Goal: Task Accomplishment & Management: Manage account settings

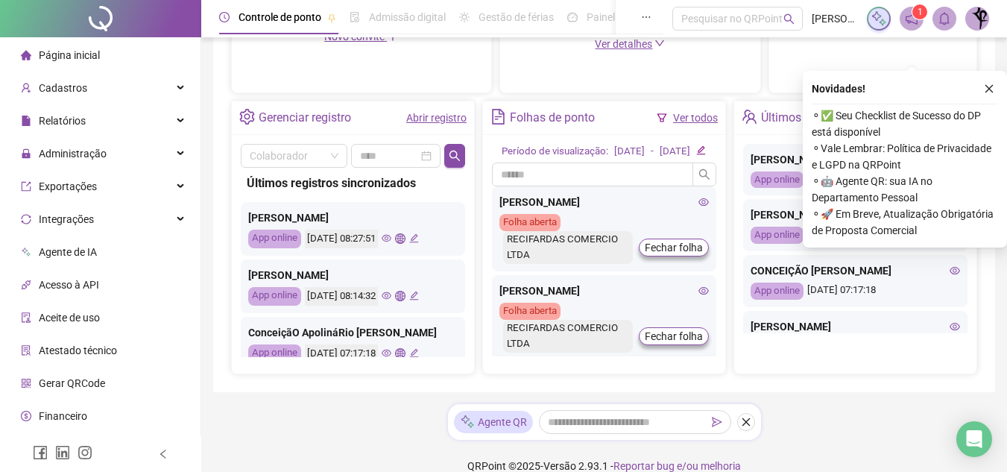
scroll to position [546, 0]
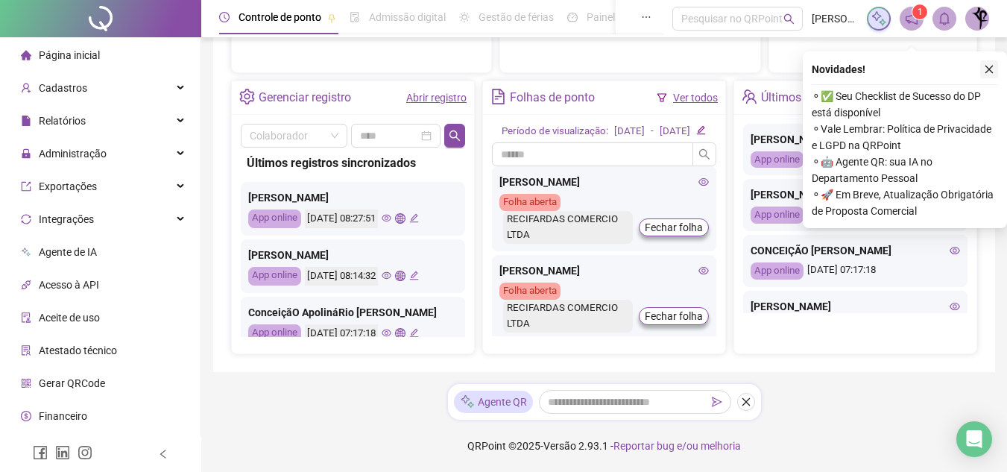
click at [990, 66] on icon "close" at bounding box center [989, 70] width 8 height 8
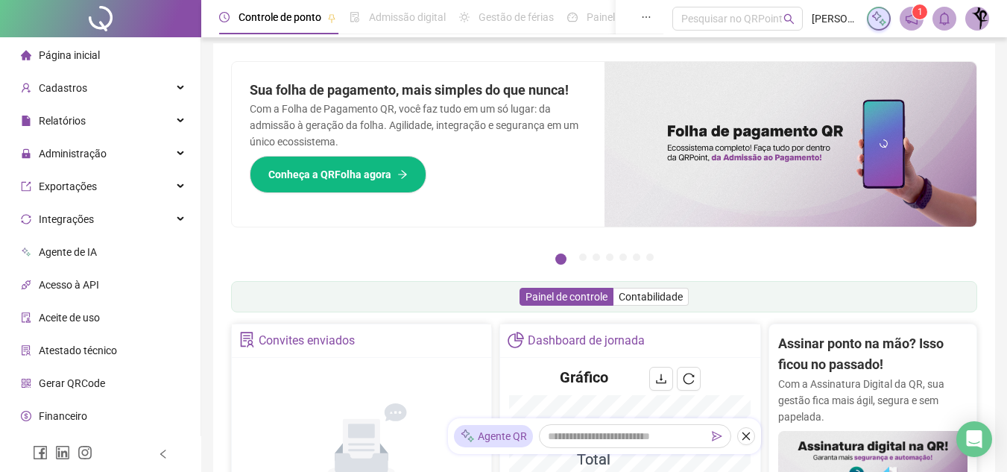
scroll to position [0, 0]
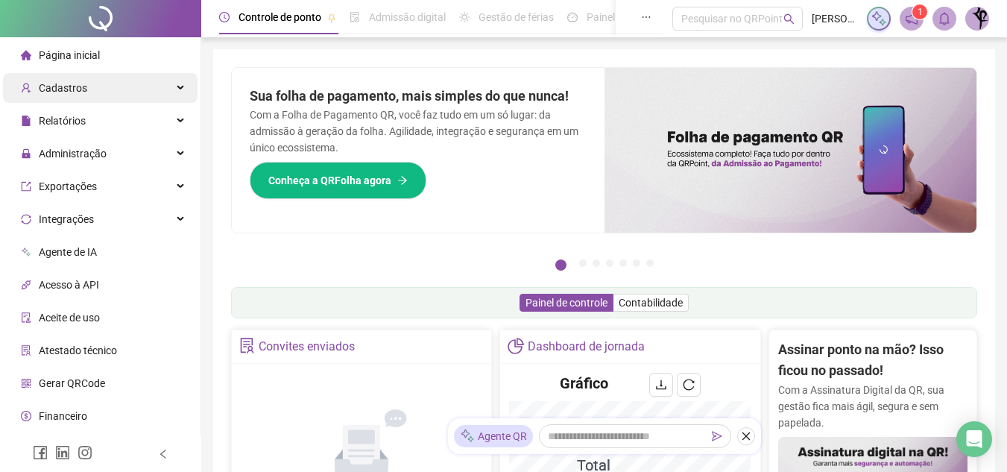
click at [153, 88] on div "Cadastros" at bounding box center [100, 88] width 195 height 30
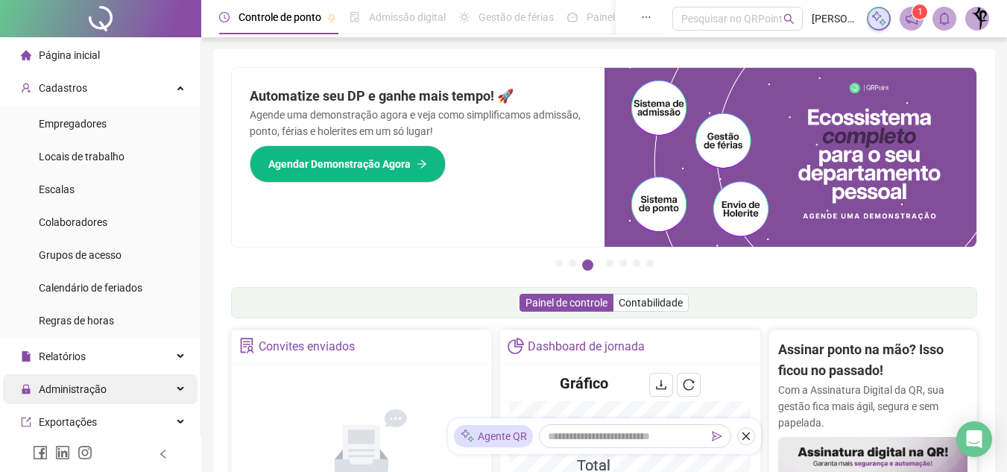
click at [178, 389] on icon at bounding box center [181, 389] width 7 height 0
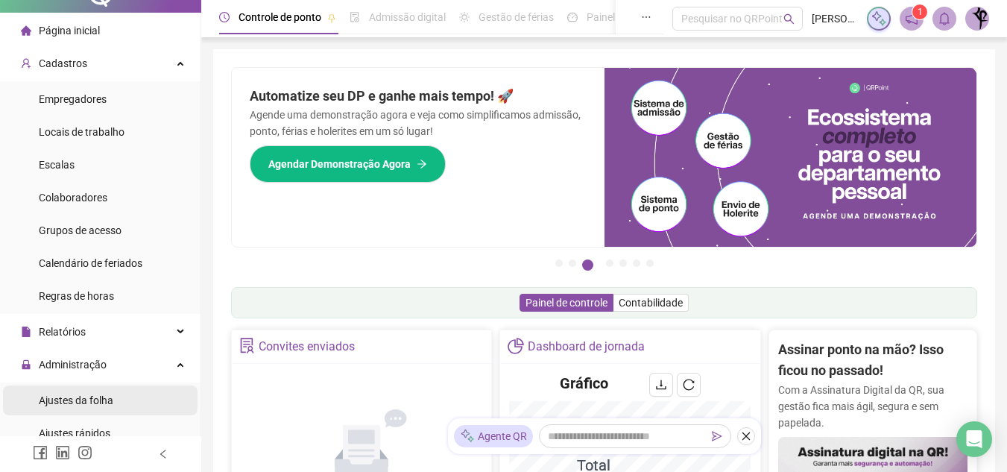
click at [116, 404] on li "Ajustes da folha" at bounding box center [100, 400] width 195 height 30
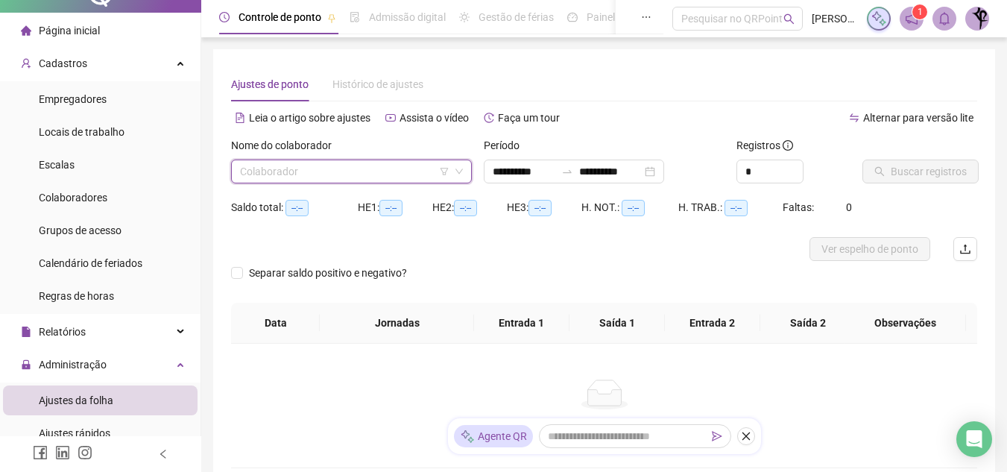
click at [283, 173] on input "search" at bounding box center [344, 171] width 209 height 22
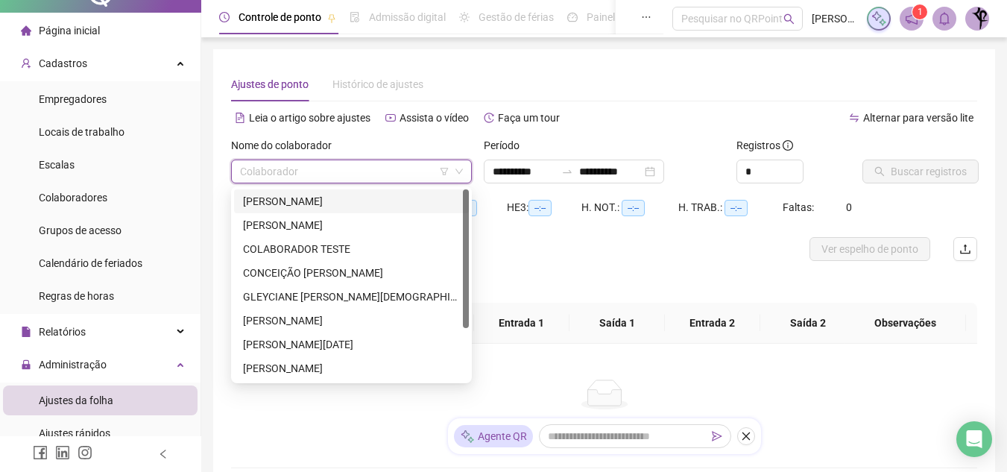
click at [388, 204] on div "ADRIANA DIAS DA SILVA" at bounding box center [351, 201] width 217 height 16
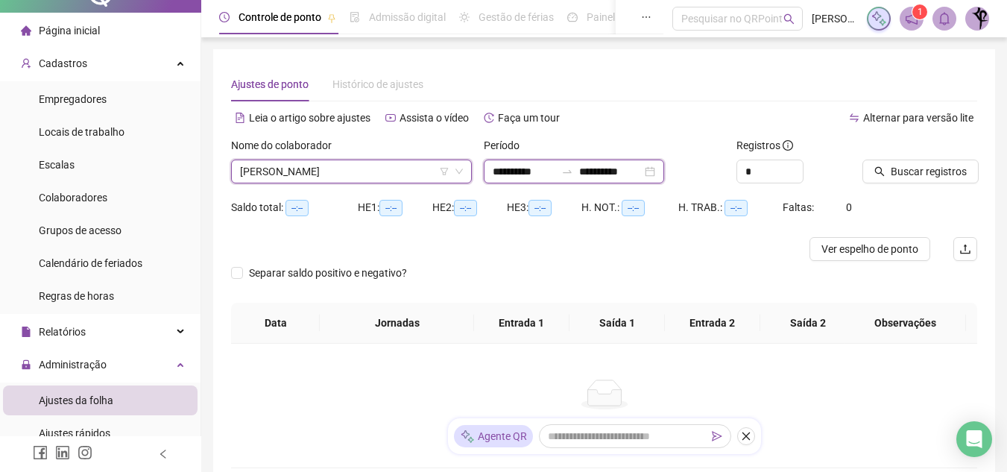
click at [633, 173] on input "**********" at bounding box center [610, 171] width 63 height 16
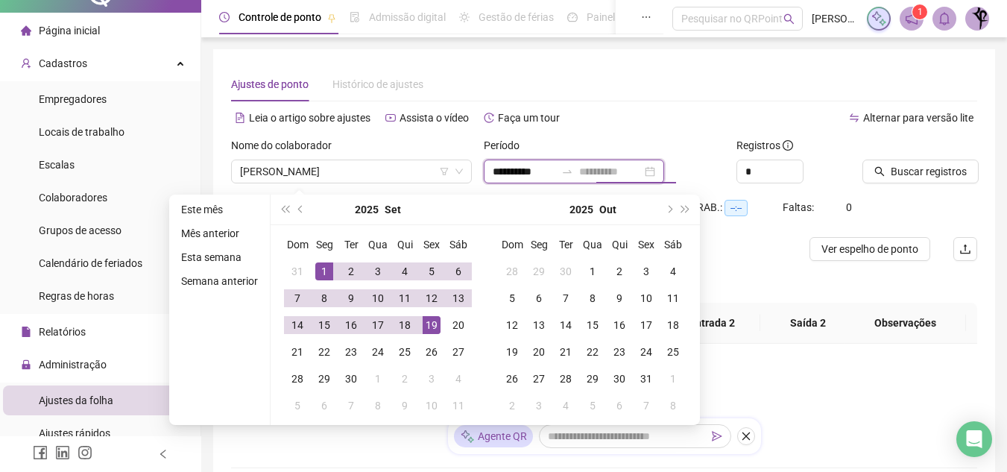
type input "**********"
click at [429, 326] on div "19" at bounding box center [432, 325] width 18 height 18
type input "**********"
click at [941, 171] on span "Buscar registros" at bounding box center [929, 171] width 76 height 16
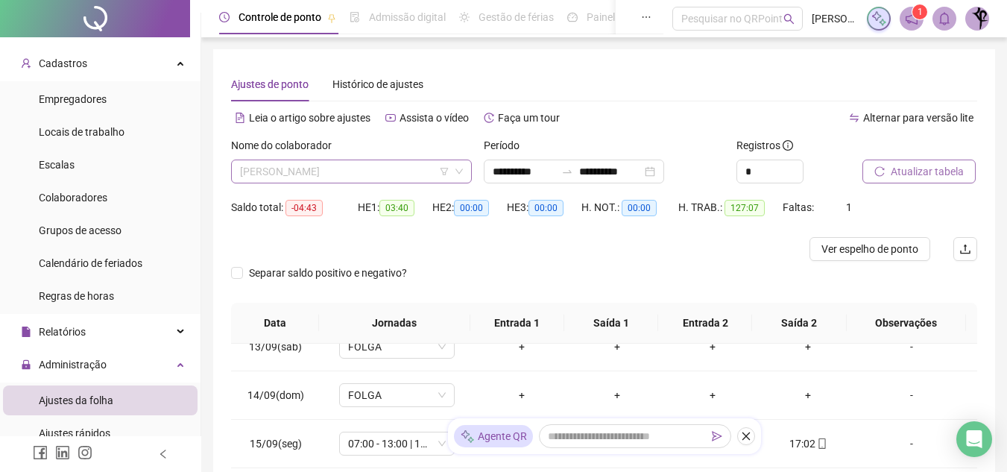
click at [417, 177] on span "ADRIANA DIAS DA SILVA" at bounding box center [351, 171] width 223 height 22
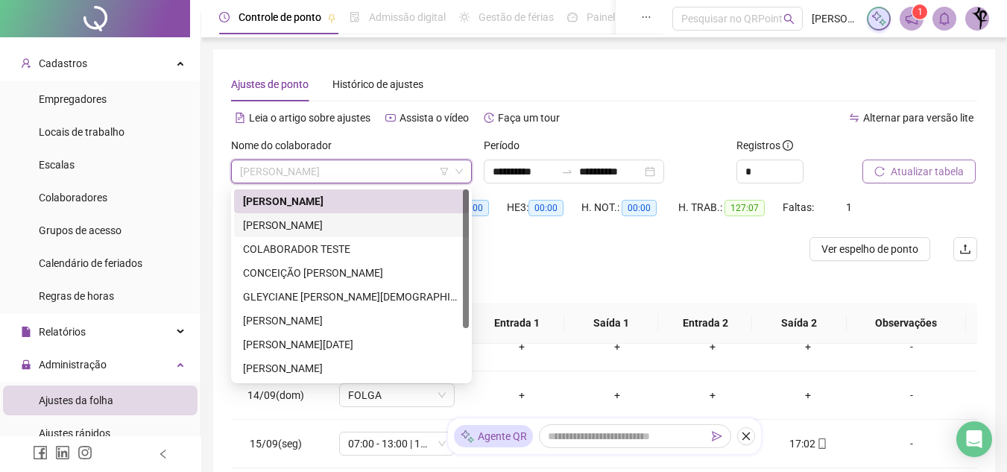
click at [319, 226] on div "AGRIPAULA GOMES DA CUNHA" at bounding box center [351, 225] width 217 height 16
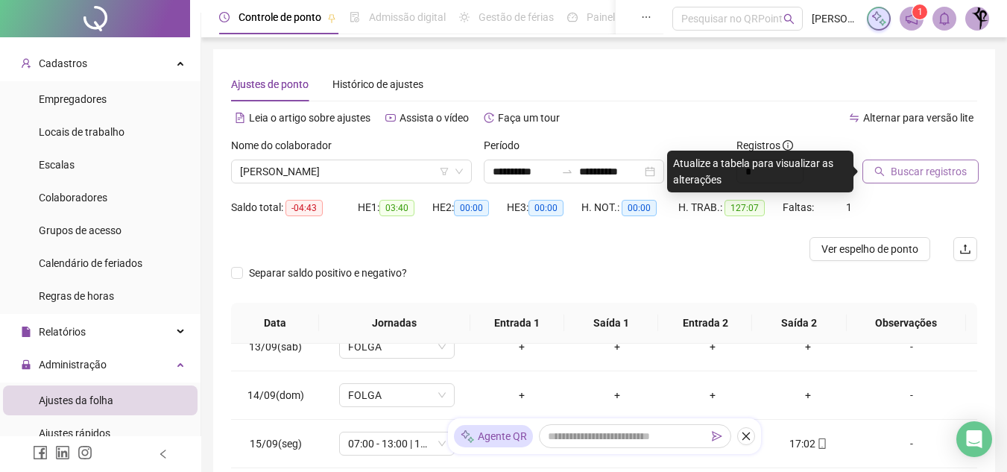
click at [940, 173] on span "Buscar registros" at bounding box center [929, 171] width 76 height 16
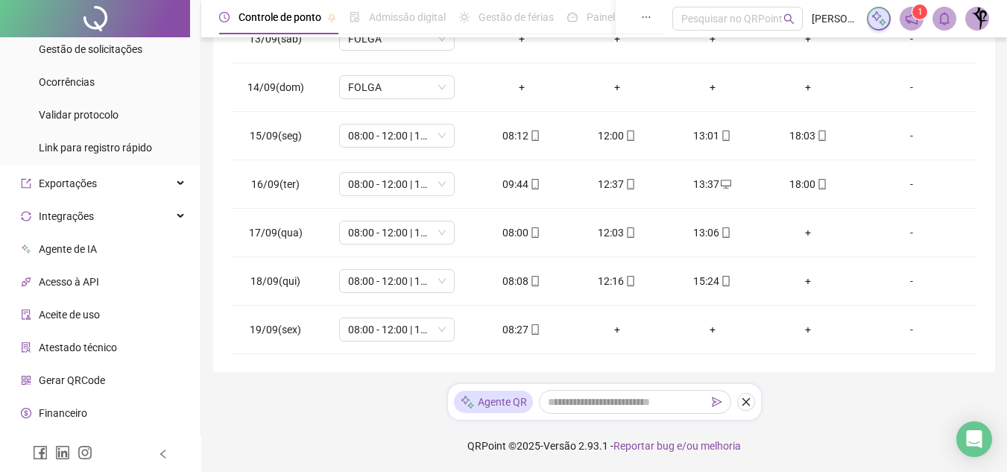
scroll to position [233, 0]
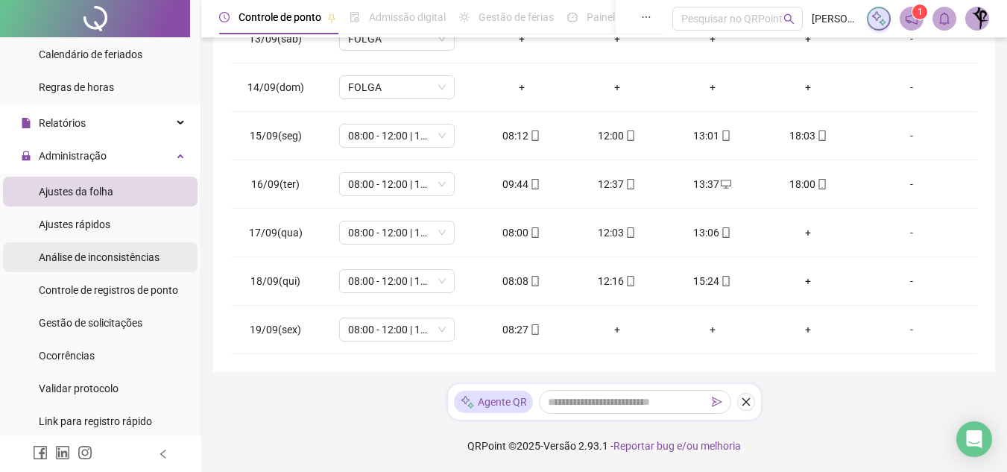
click at [130, 259] on span "Análise de inconsistências" at bounding box center [99, 257] width 121 height 12
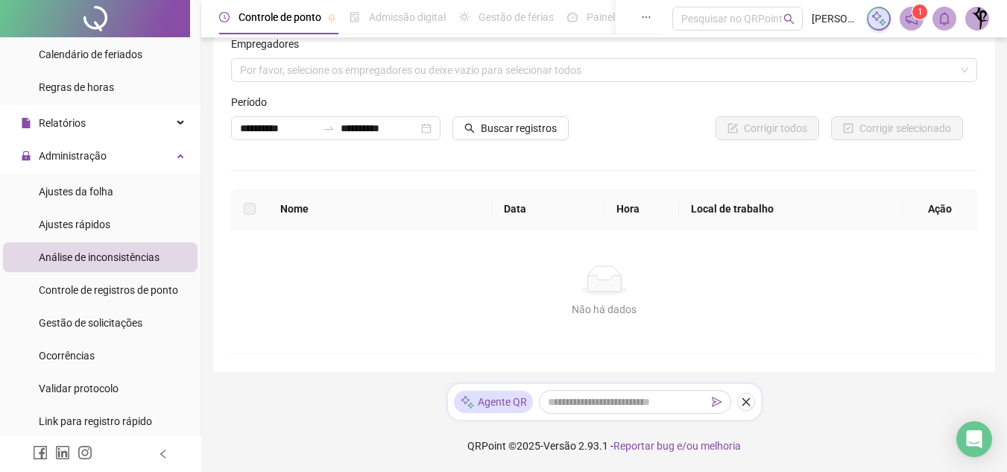
scroll to position [31, 0]
click at [108, 318] on span "Gestão de solicitações" at bounding box center [91, 323] width 104 height 12
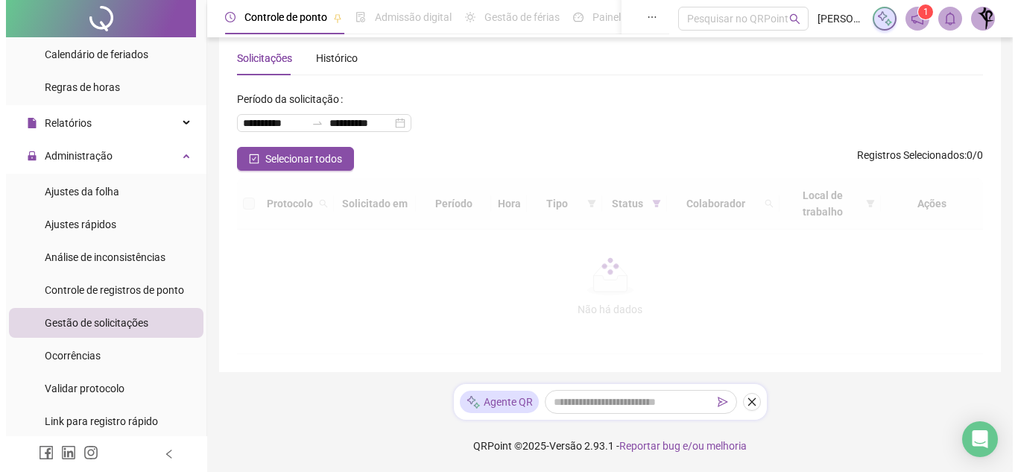
scroll to position [31, 0]
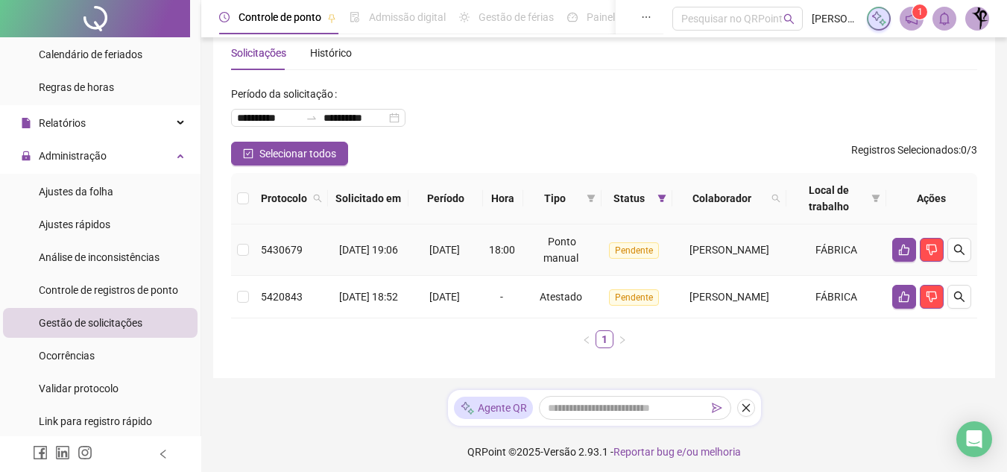
click at [621, 251] on span "Pendente" at bounding box center [634, 250] width 50 height 16
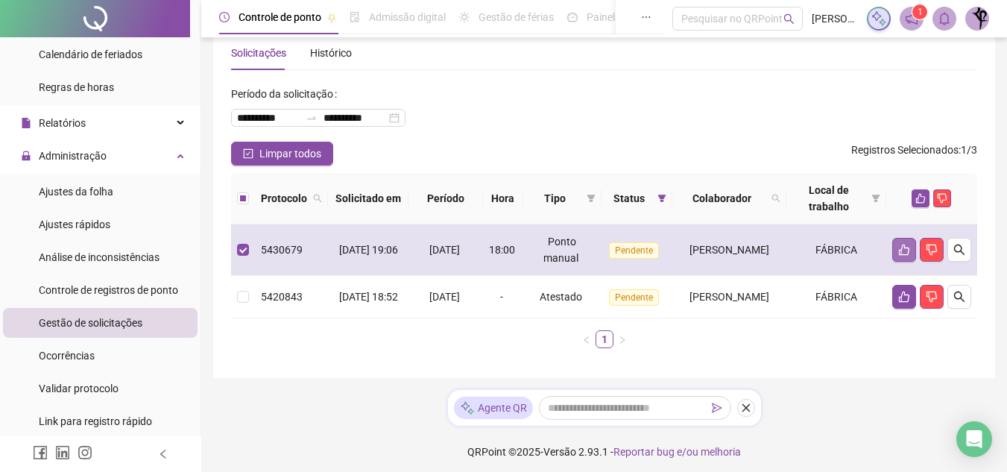
click at [903, 242] on button "button" at bounding box center [904, 250] width 24 height 24
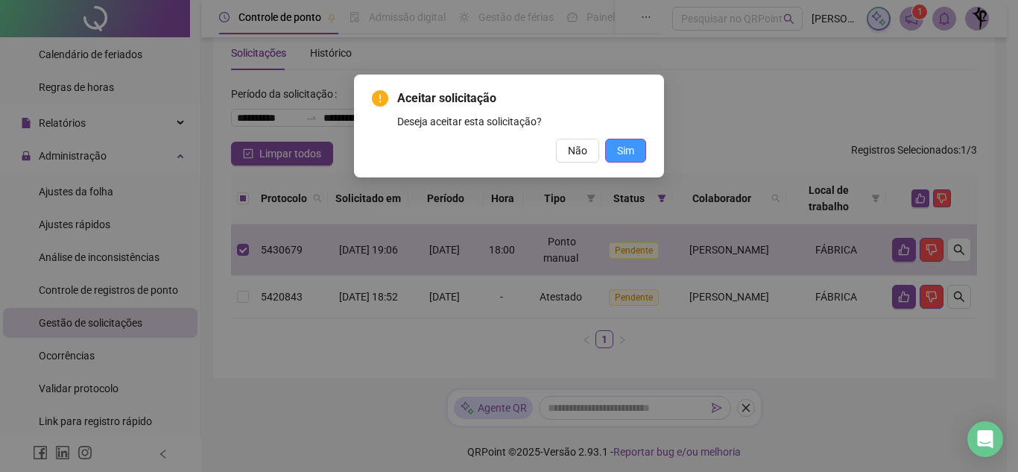
click at [627, 150] on span "Sim" at bounding box center [625, 150] width 17 height 16
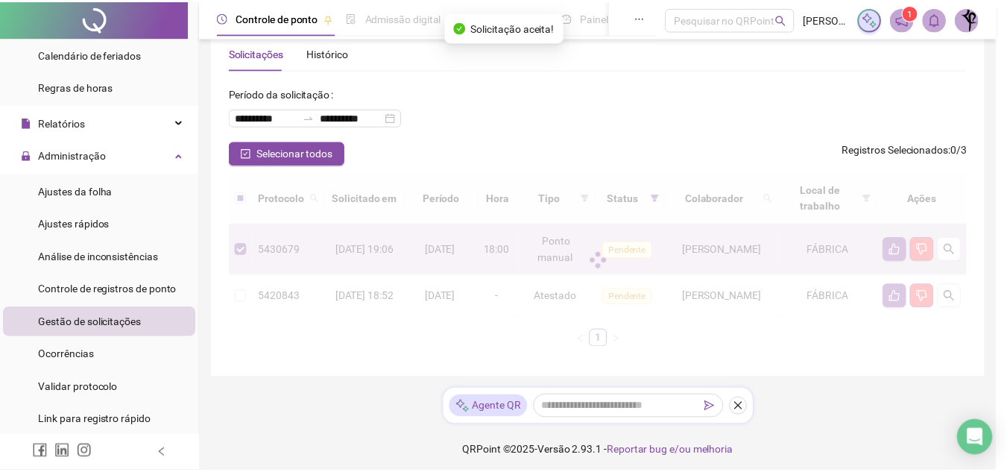
scroll to position [0, 0]
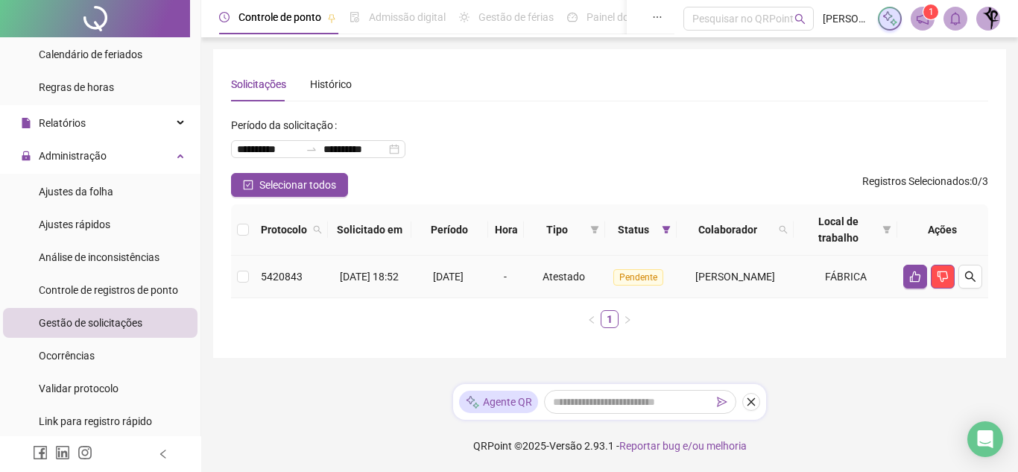
click at [613, 281] on span "Pendente" at bounding box center [638, 277] width 50 height 16
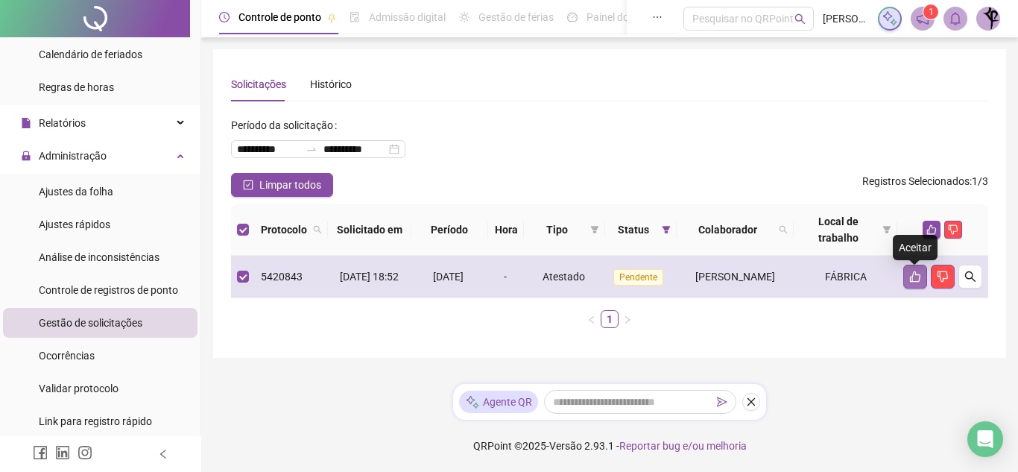
click at [914, 279] on icon "like" at bounding box center [915, 277] width 12 height 12
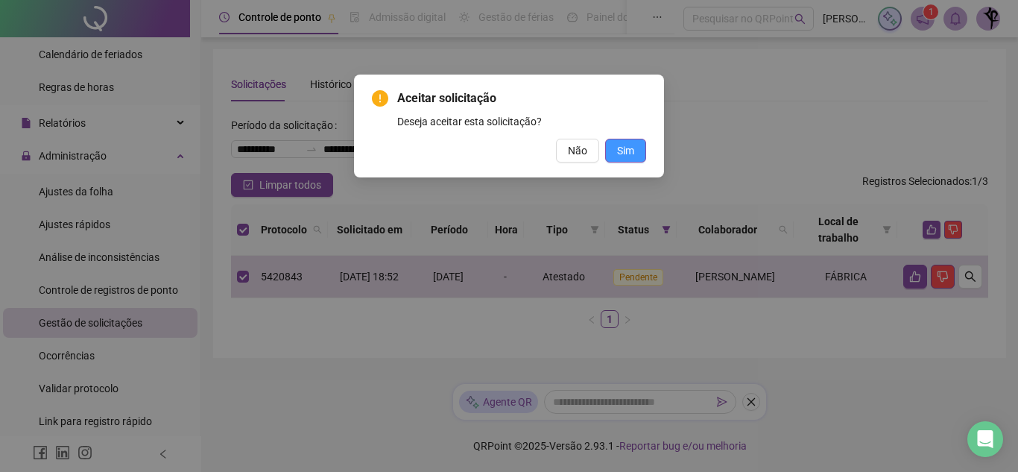
click at [633, 148] on span "Sim" at bounding box center [625, 150] width 17 height 16
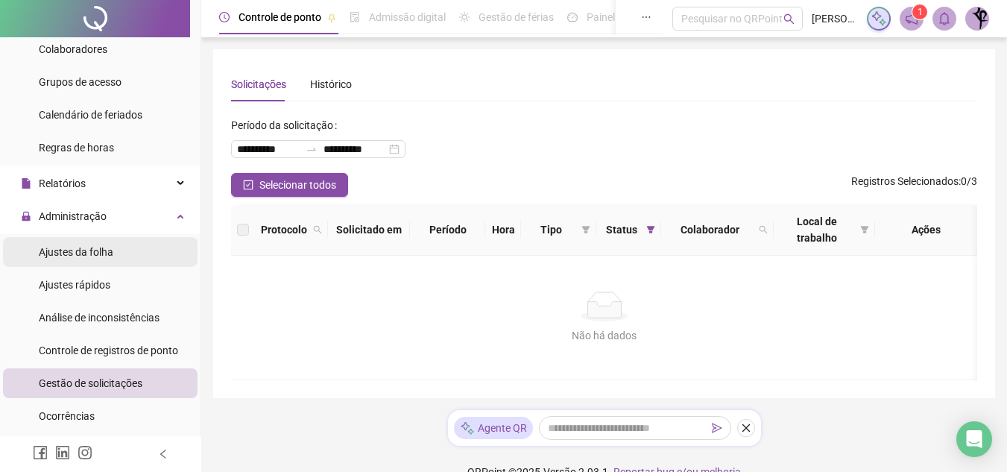
scroll to position [174, 0]
click at [98, 250] on span "Ajustes da folha" at bounding box center [76, 251] width 75 height 12
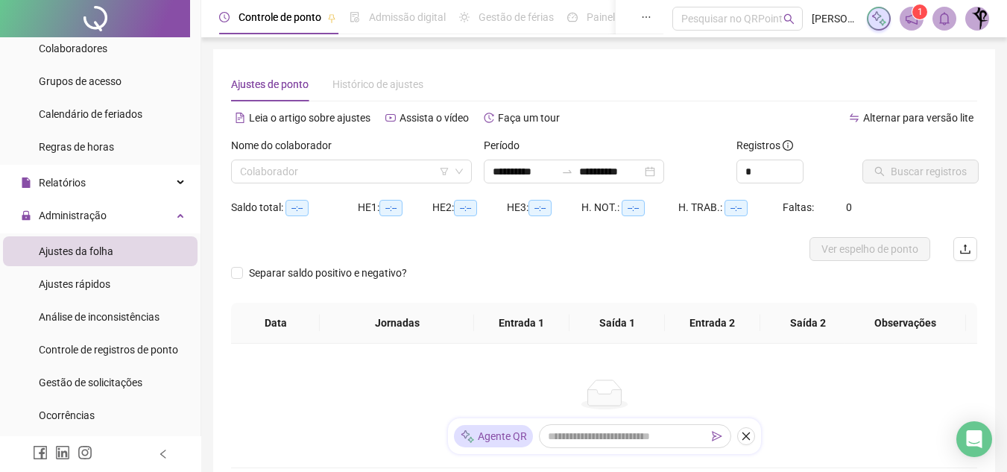
type input "**********"
click at [414, 165] on input "search" at bounding box center [344, 171] width 209 height 22
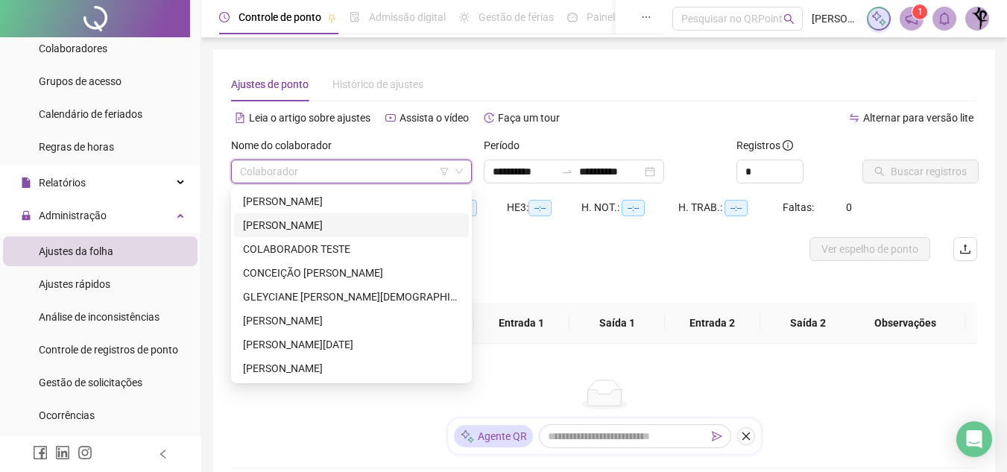
click at [376, 224] on div "AGRIPAULA GOMES DA CUNHA" at bounding box center [351, 225] width 217 height 16
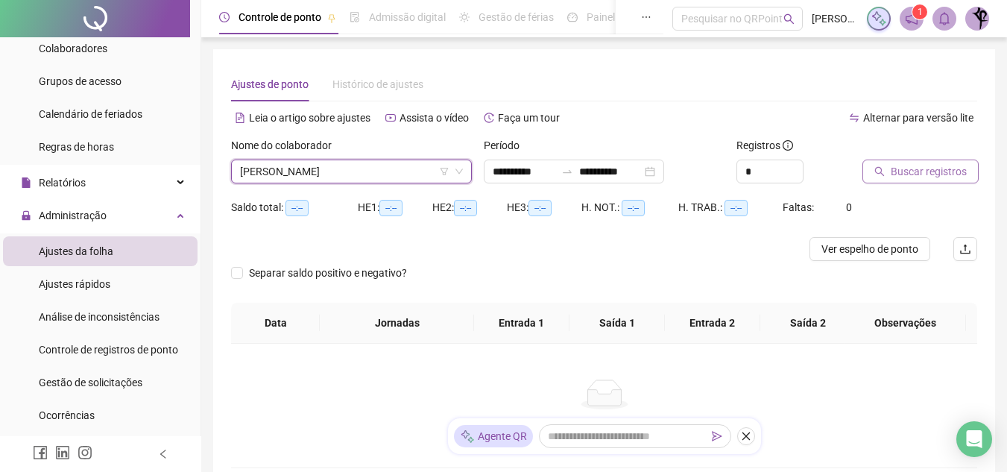
click at [926, 173] on span "Buscar registros" at bounding box center [929, 171] width 76 height 16
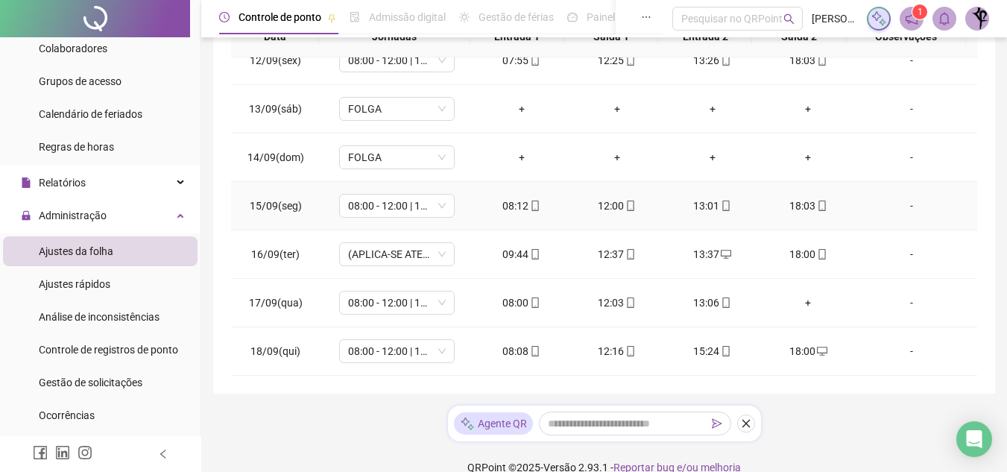
scroll to position [367, 0]
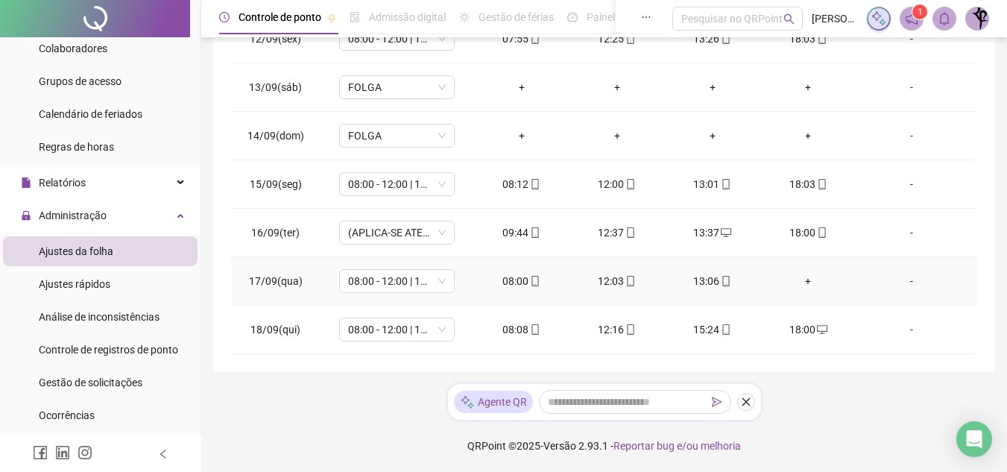
click at [800, 279] on div "+" at bounding box center [808, 281] width 72 height 16
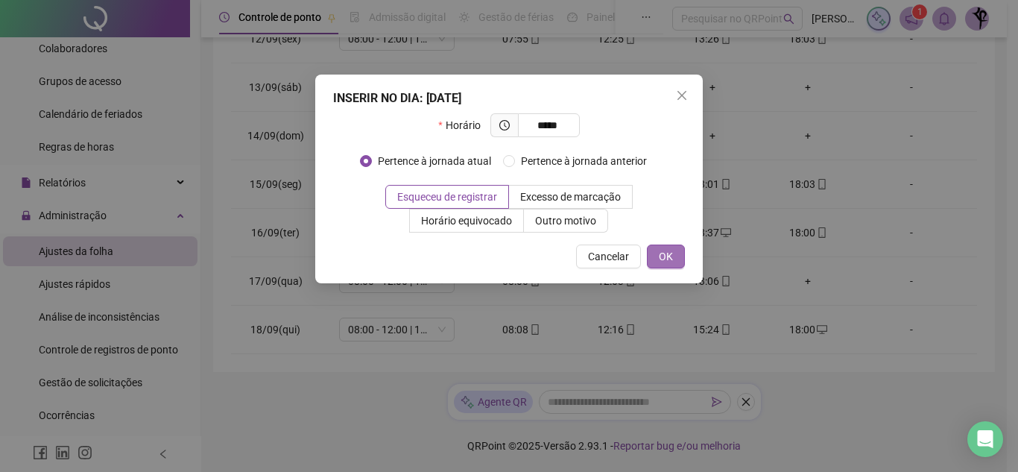
type input "*****"
click at [678, 258] on button "OK" at bounding box center [666, 256] width 38 height 24
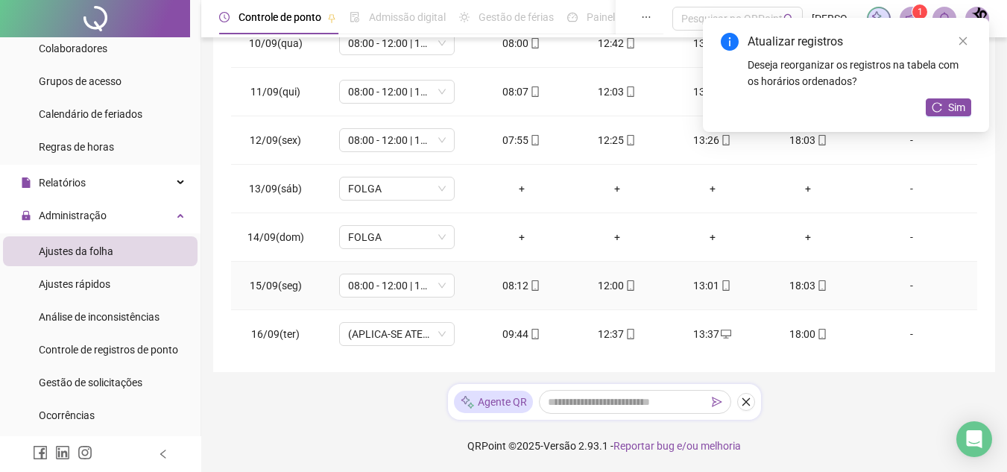
scroll to position [554, 0]
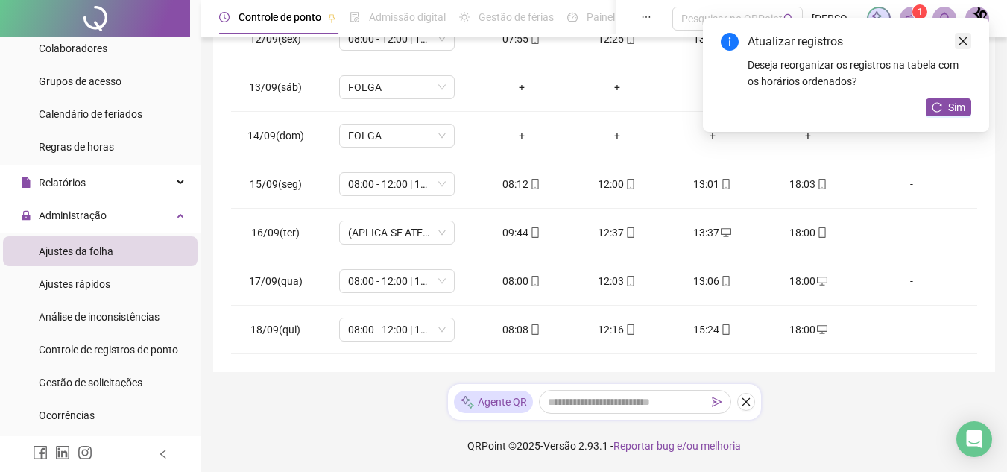
click at [967, 39] on icon "close" at bounding box center [963, 41] width 10 height 10
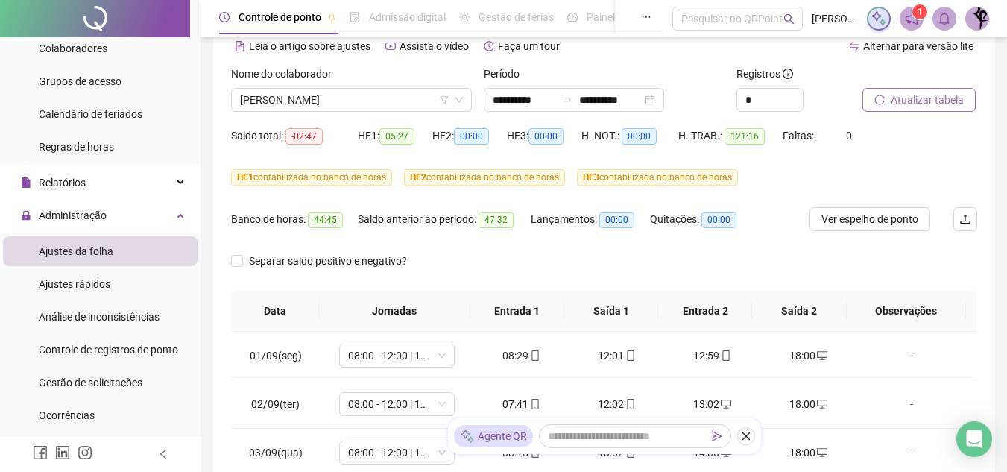
scroll to position [45, 0]
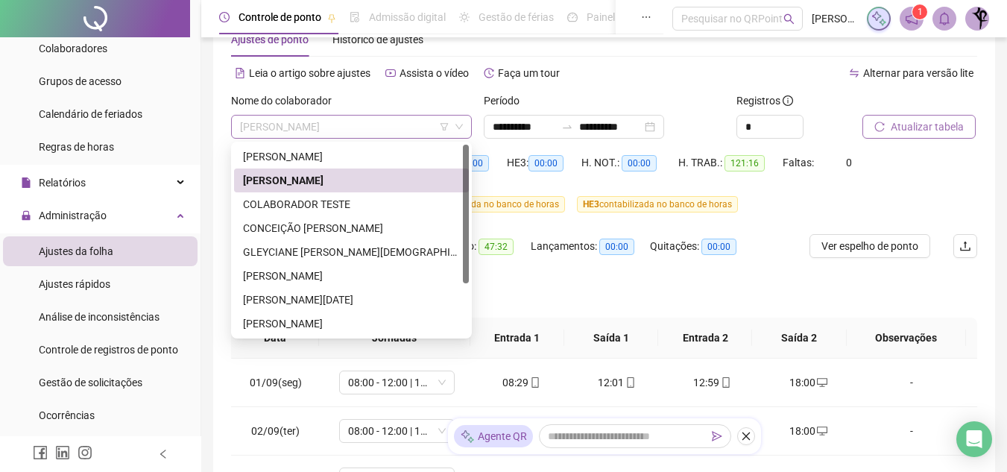
click at [408, 123] on span "AGRIPAULA GOMES DA CUNHA" at bounding box center [351, 127] width 223 height 22
click at [326, 227] on div "CONCEIÇÃO APOLINÁRIO DA SILVA" at bounding box center [351, 228] width 217 height 16
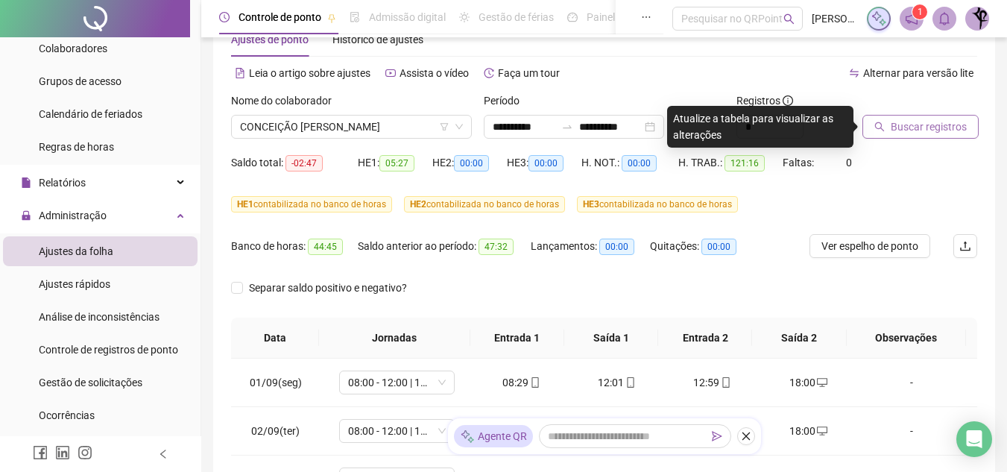
click at [908, 132] on span "Buscar registros" at bounding box center [929, 126] width 76 height 16
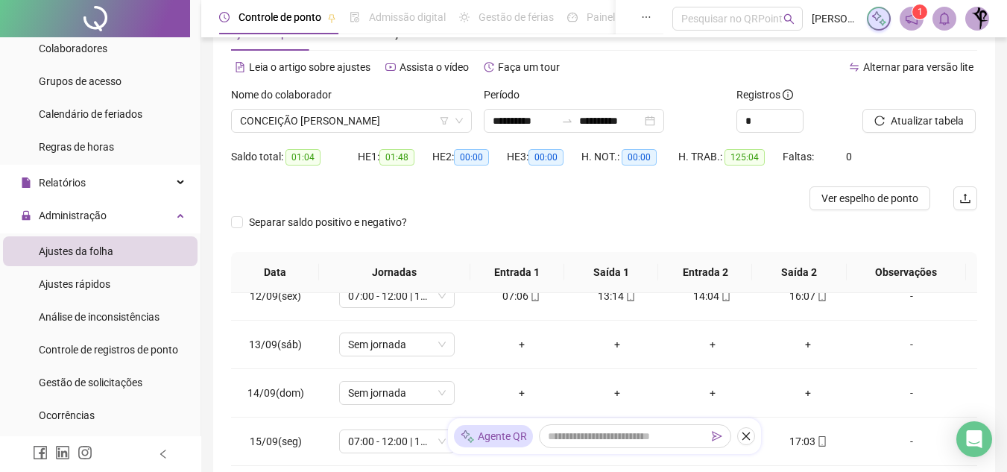
scroll to position [39, 0]
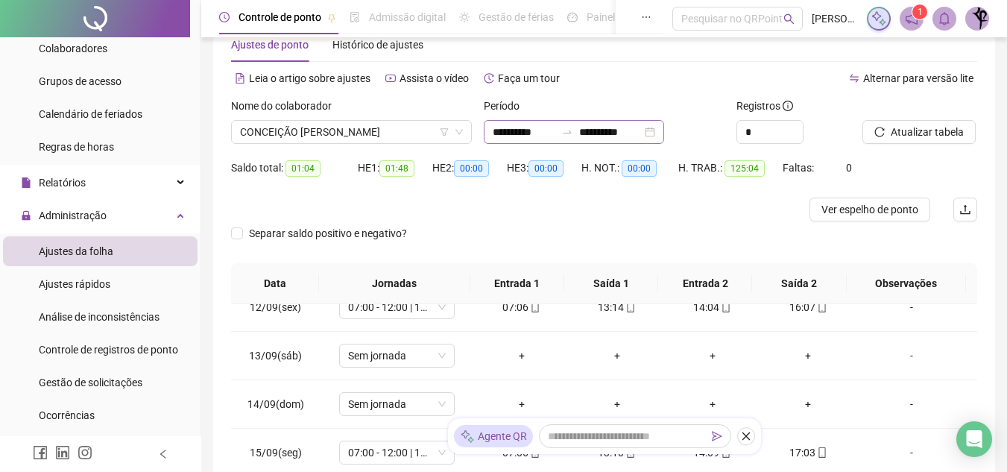
click at [645, 123] on div "**********" at bounding box center [574, 132] width 180 height 24
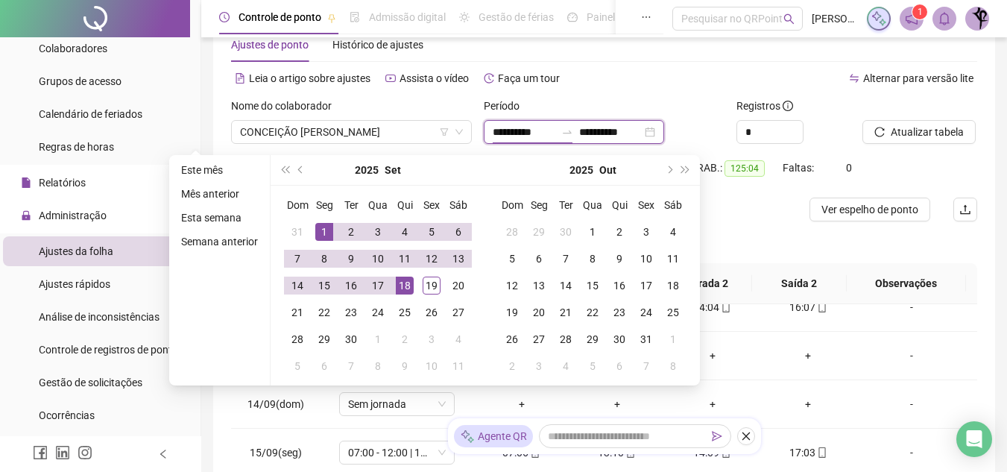
click at [642, 124] on input "**********" at bounding box center [610, 132] width 63 height 16
type input "**********"
click at [434, 283] on div "19" at bounding box center [432, 285] width 18 height 18
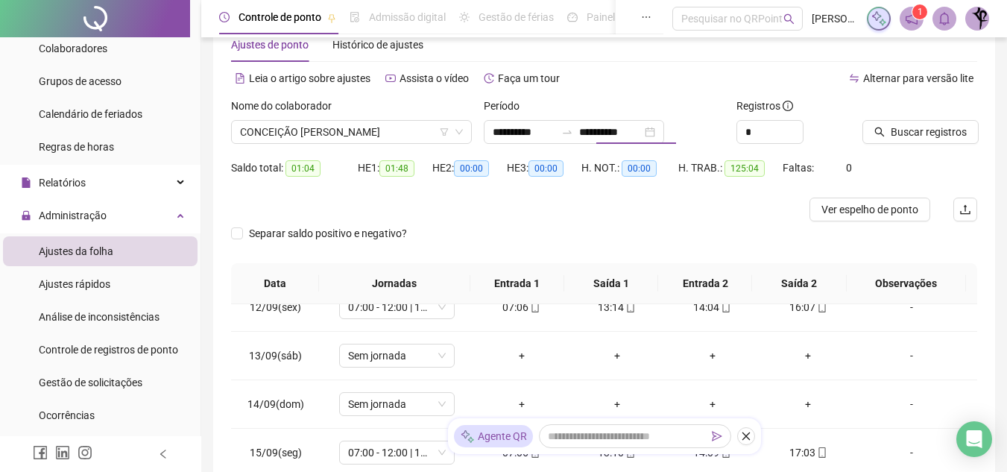
click at [434, 283] on th "Jornadas" at bounding box center [394, 283] width 151 height 41
click at [956, 129] on span "Buscar registros" at bounding box center [929, 132] width 76 height 16
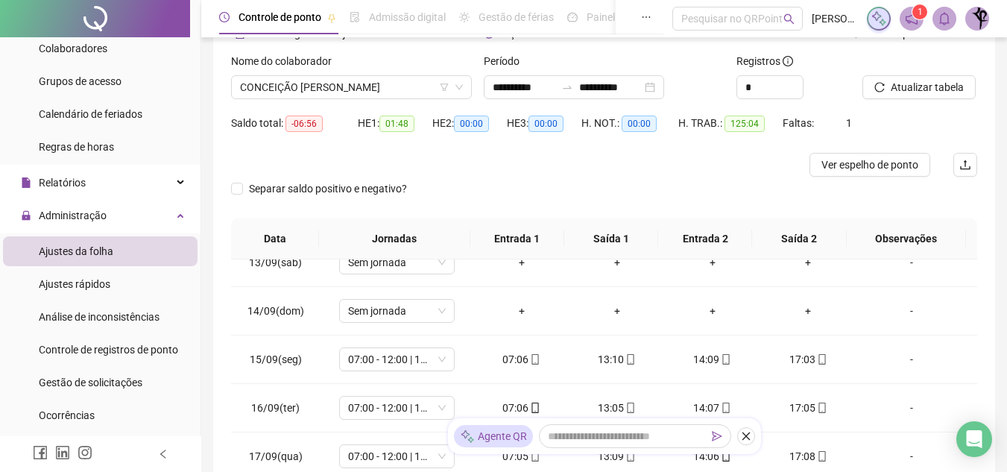
scroll to position [0, 0]
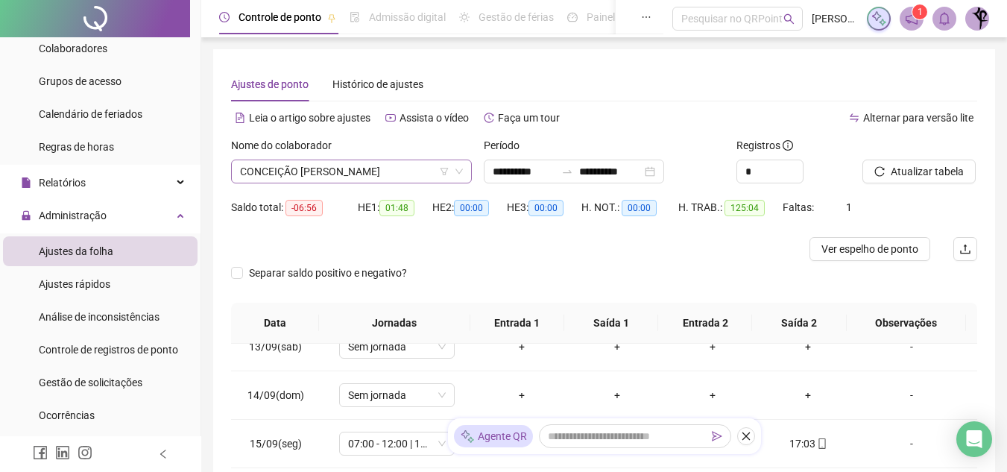
click at [411, 174] on span "CONCEIÇÃO APOLINÁRIO DA SILVA" at bounding box center [351, 171] width 223 height 22
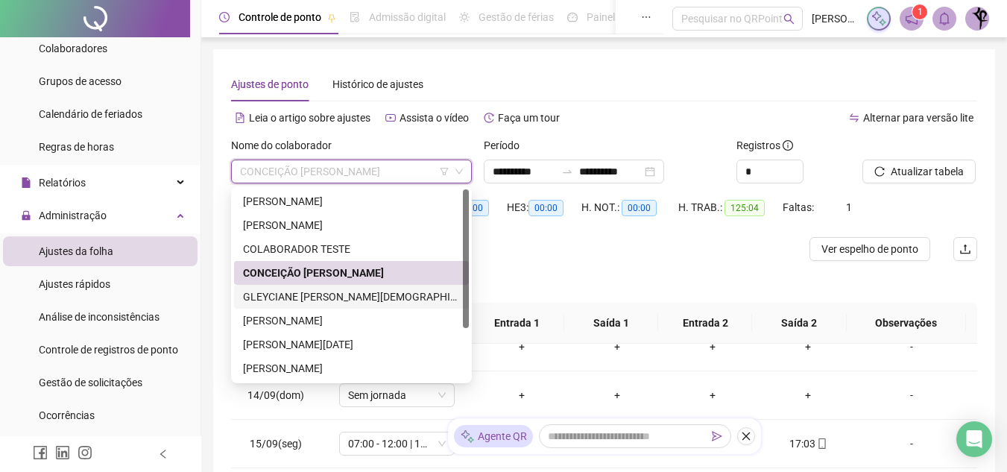
click at [326, 300] on div "GLEYCIANE CRISTINE DOS SANTOS" at bounding box center [351, 296] width 217 height 16
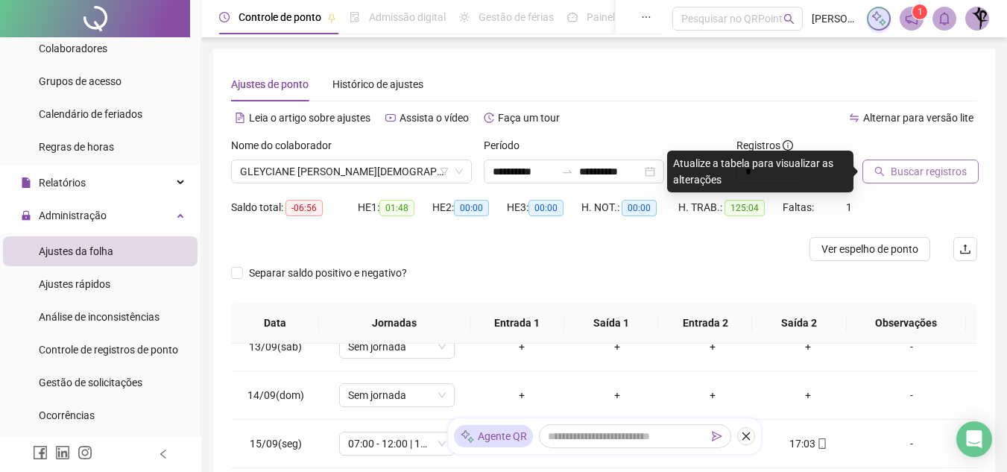
click at [916, 169] on span "Buscar registros" at bounding box center [929, 171] width 76 height 16
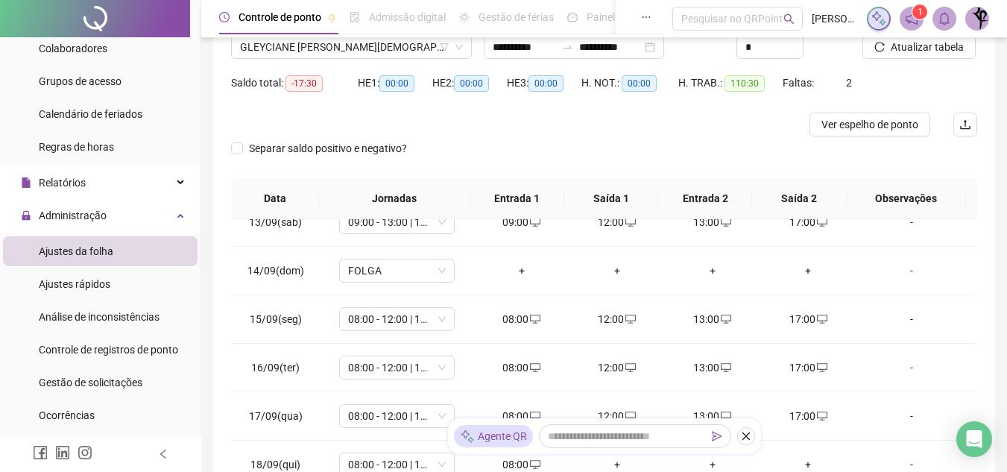
scroll to position [308, 0]
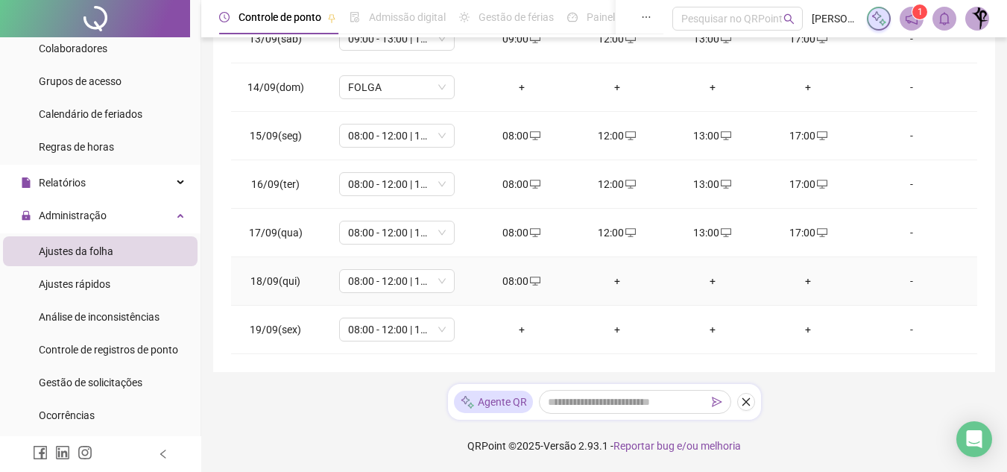
click at [623, 285] on div "+" at bounding box center [617, 281] width 72 height 16
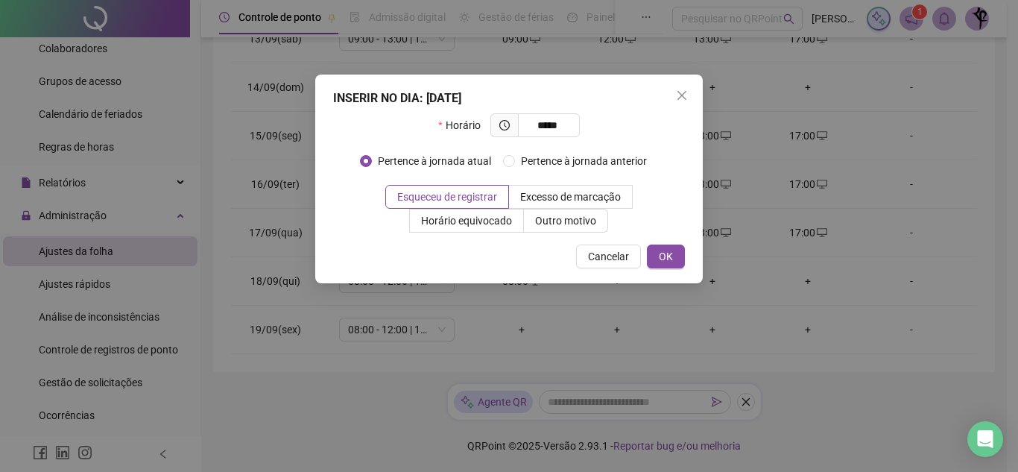
type input "*****"
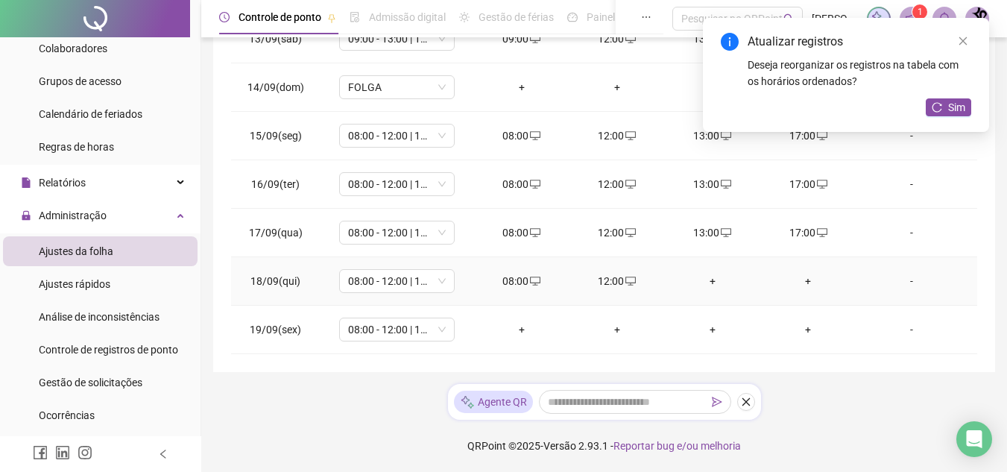
click at [709, 288] on div "+" at bounding box center [713, 281] width 72 height 16
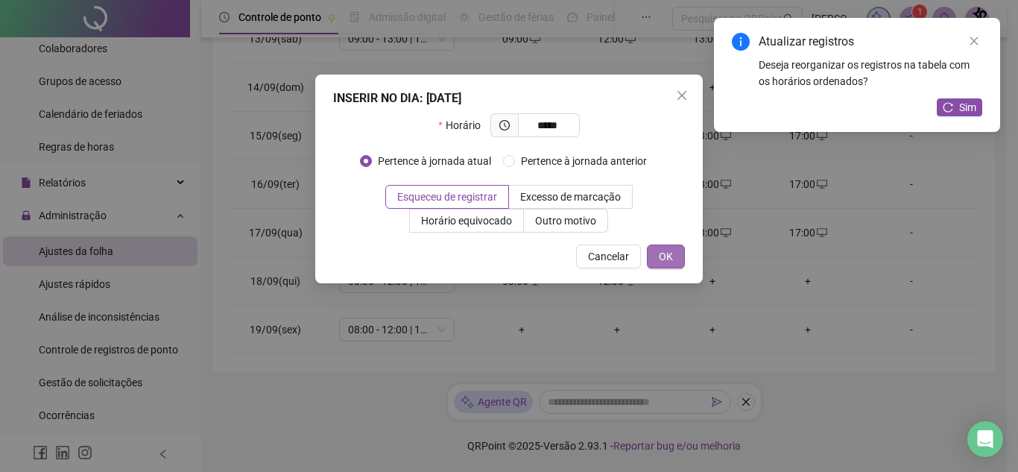
type input "*****"
click at [665, 247] on button "OK" at bounding box center [666, 256] width 38 height 24
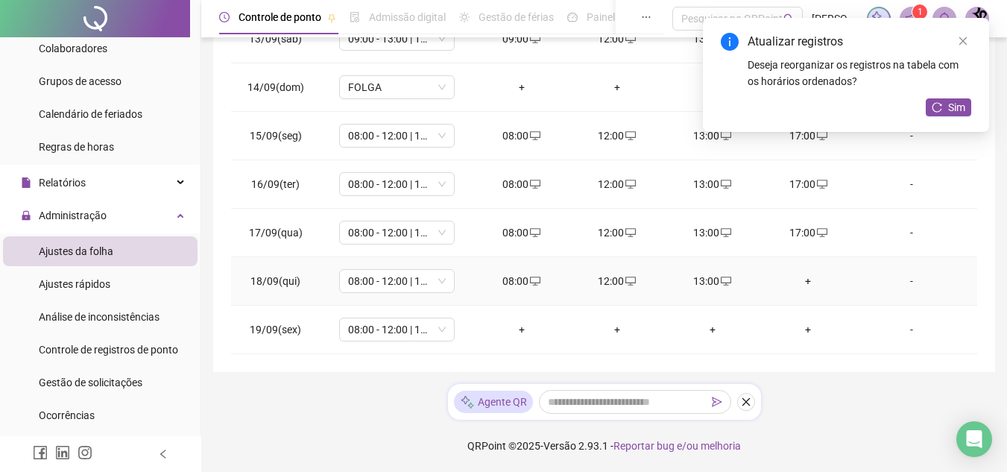
click at [794, 274] on div "+" at bounding box center [808, 281] width 72 height 16
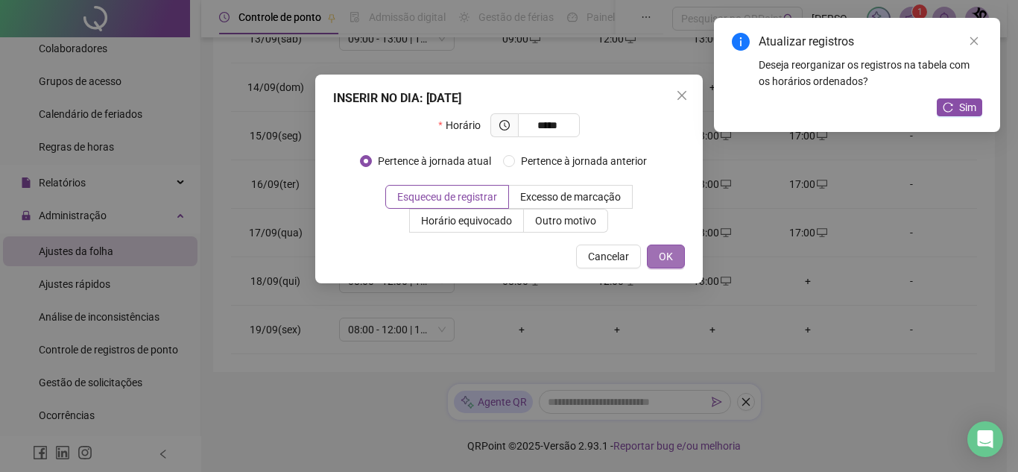
type input "*****"
click at [676, 250] on button "OK" at bounding box center [666, 256] width 38 height 24
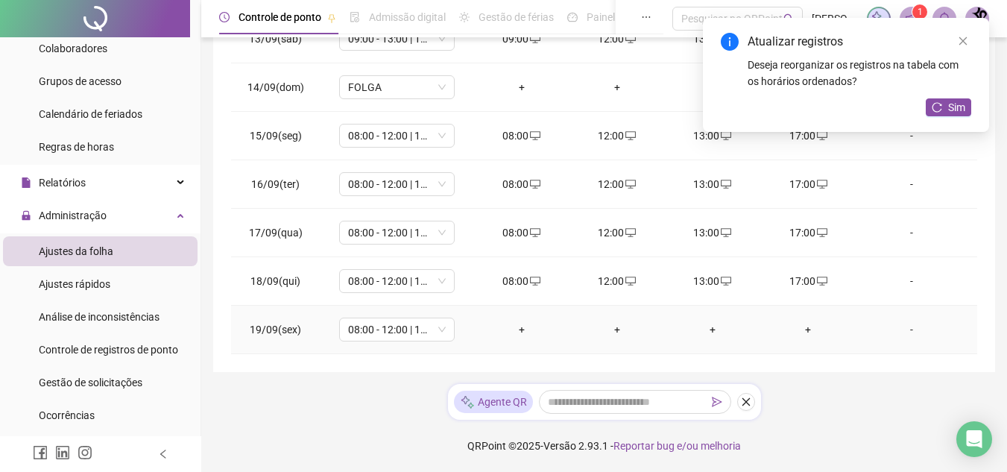
click at [513, 329] on div "+" at bounding box center [522, 329] width 72 height 16
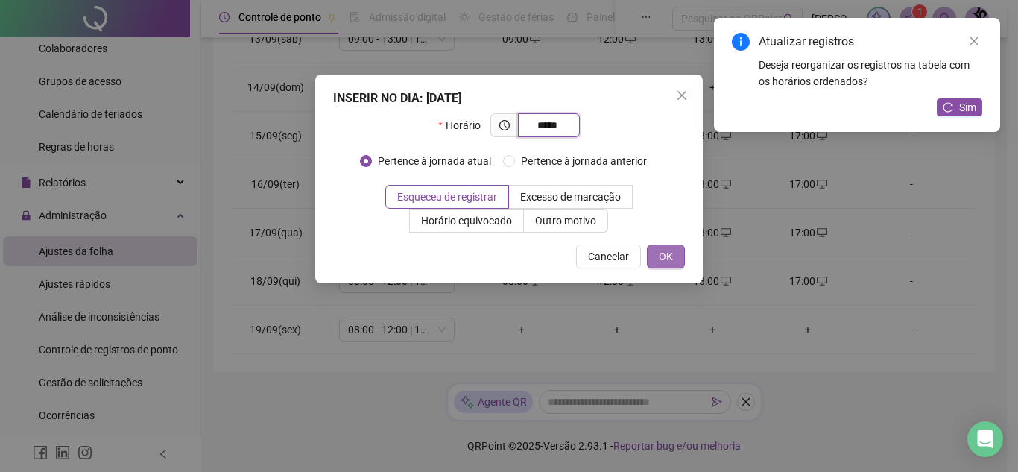
type input "*****"
click at [673, 254] on button "OK" at bounding box center [666, 256] width 38 height 24
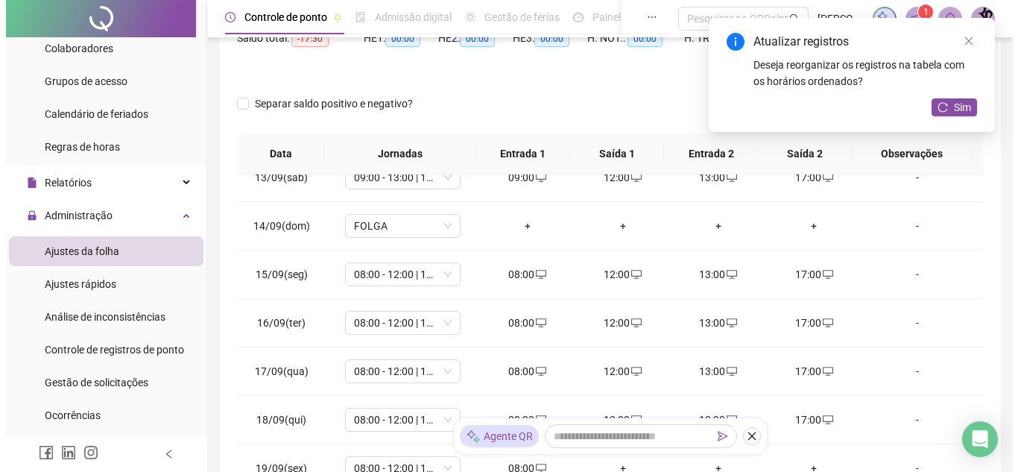
scroll to position [10, 0]
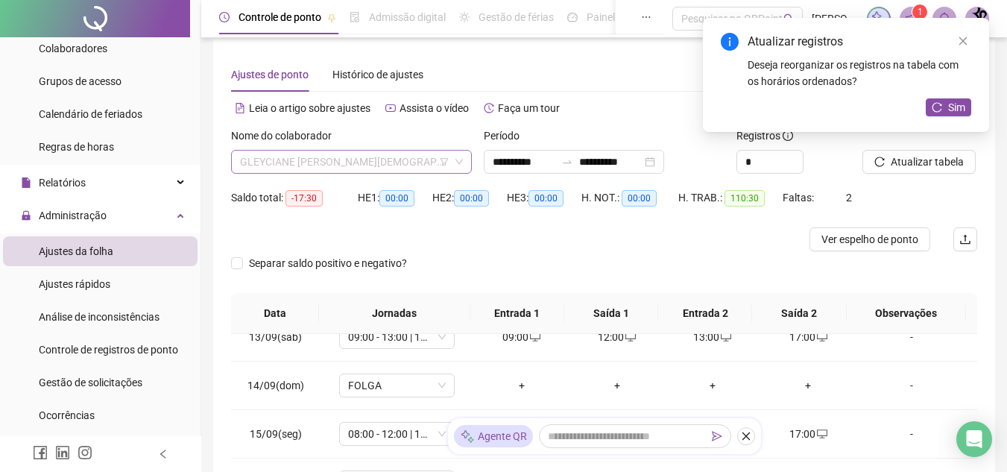
click at [429, 159] on span "GLEYCIANE CRISTINE DOS SANTOS" at bounding box center [351, 162] width 223 height 22
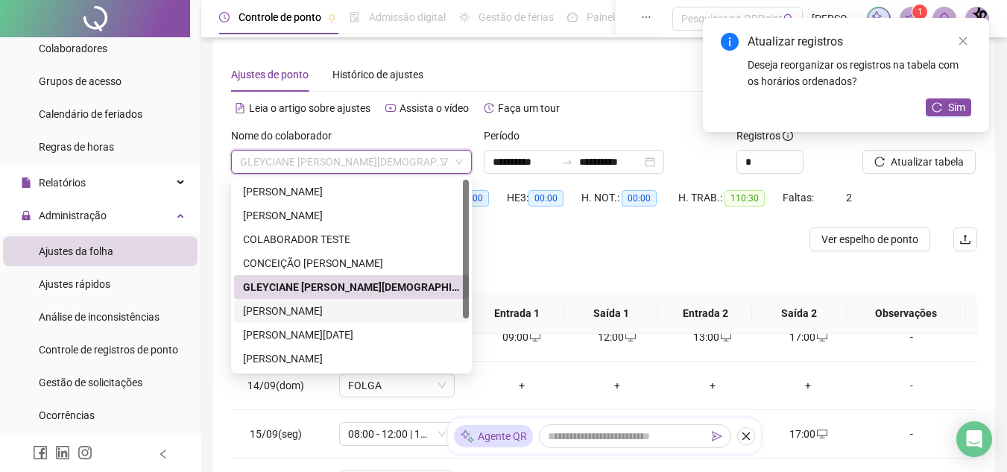
click at [379, 315] on div "JOSÉ FRANCISCO MARTINS NETO" at bounding box center [351, 311] width 217 height 16
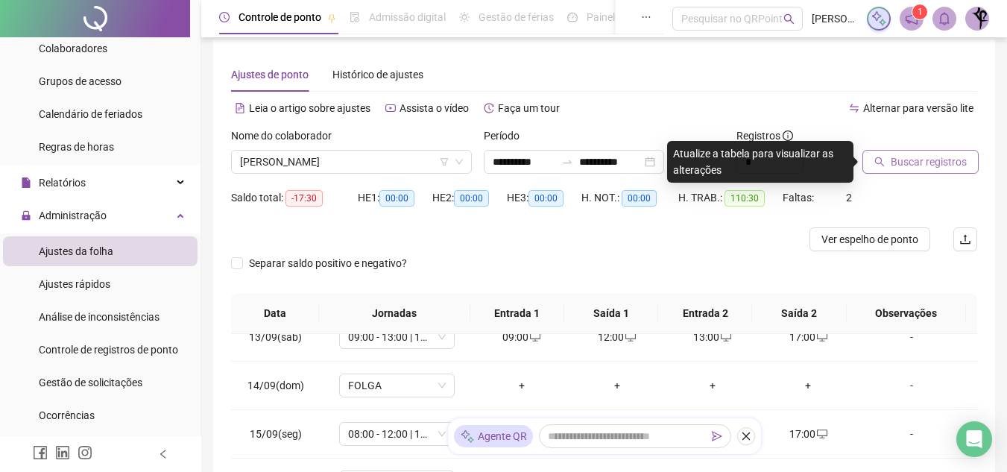
click at [935, 165] on span "Buscar registros" at bounding box center [929, 162] width 76 height 16
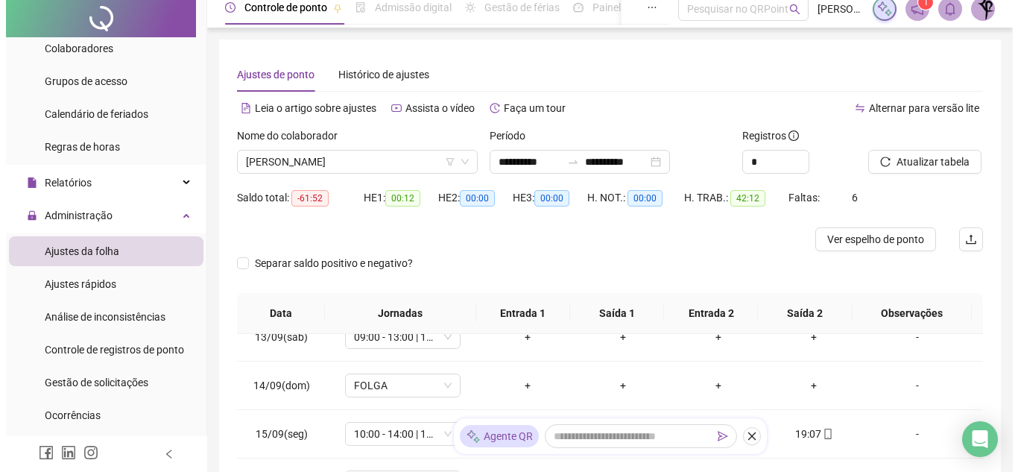
scroll to position [0, 0]
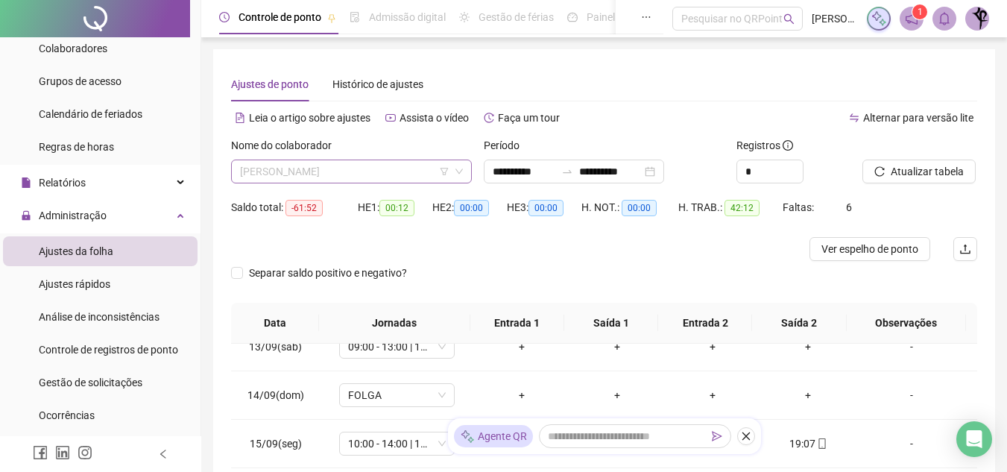
click at [399, 168] on span "JOSÉ FRANCISCO MARTINS NETO" at bounding box center [351, 171] width 223 height 22
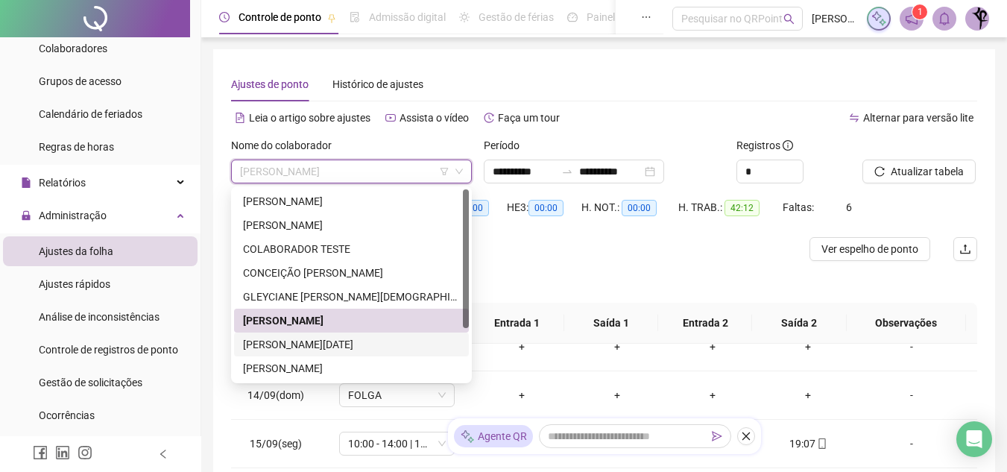
click at [380, 350] on div "JULIANA LUCIA DA SILVA" at bounding box center [351, 344] width 217 height 16
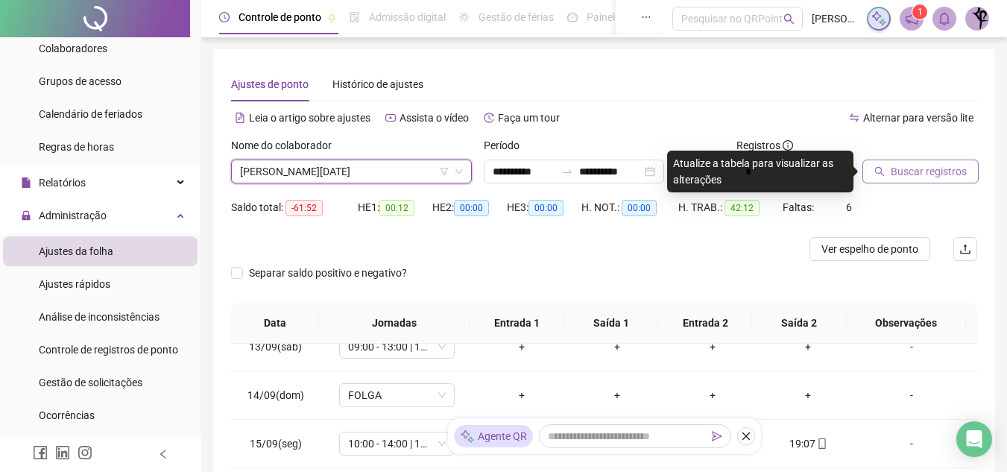
click at [939, 174] on span "Buscar registros" at bounding box center [929, 171] width 76 height 16
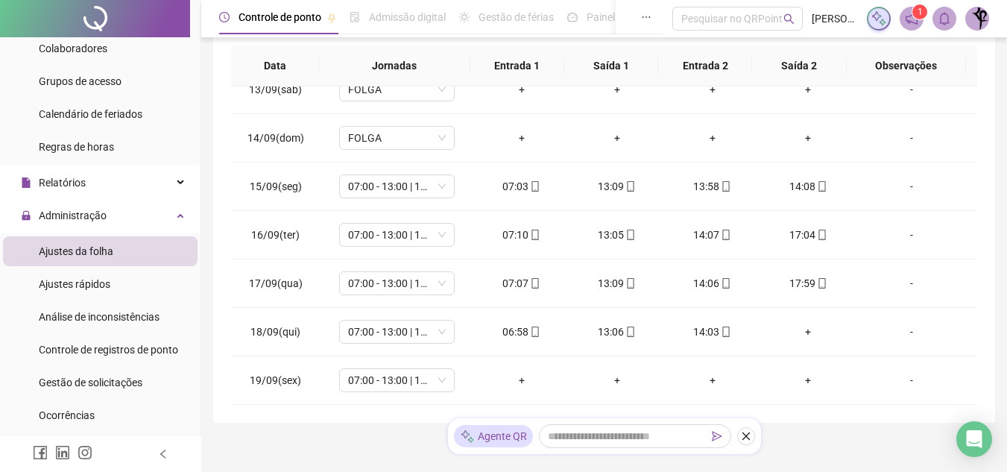
scroll to position [308, 0]
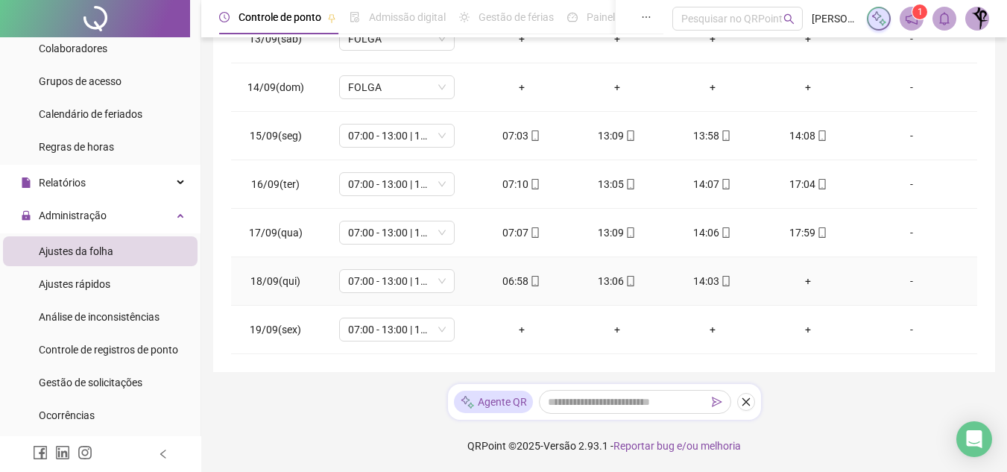
click at [797, 279] on div "+" at bounding box center [808, 281] width 72 height 16
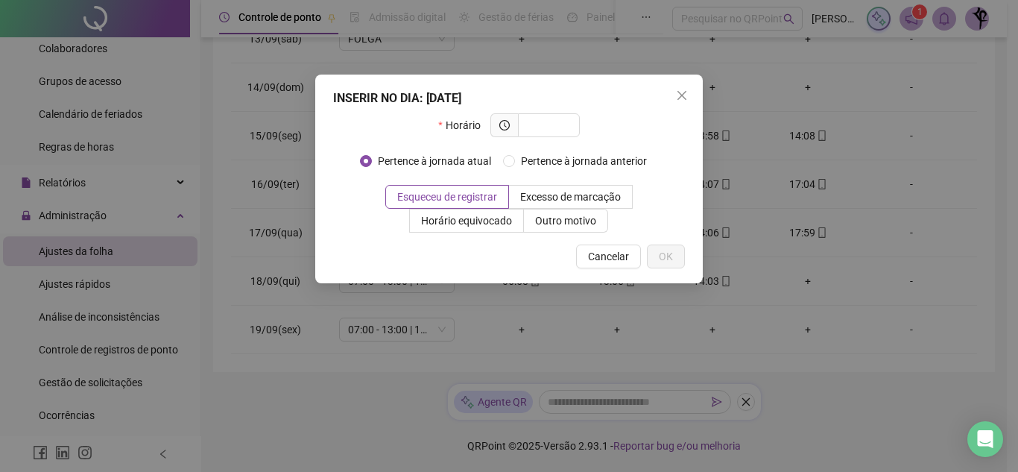
type input "*"
click at [676, 98] on span "Close" at bounding box center [682, 95] width 24 height 12
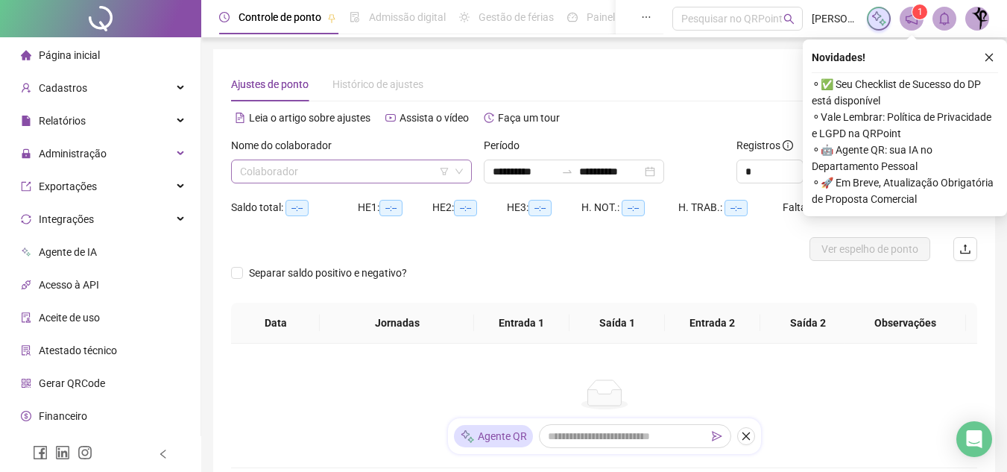
click at [374, 174] on input "search" at bounding box center [344, 171] width 209 height 22
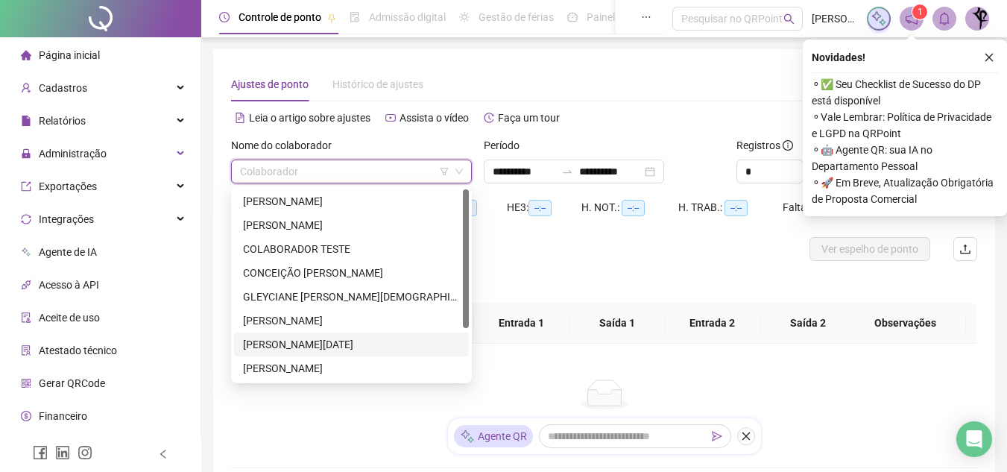
click at [332, 341] on div "JULIANA LUCIA DA SILVA" at bounding box center [351, 344] width 217 height 16
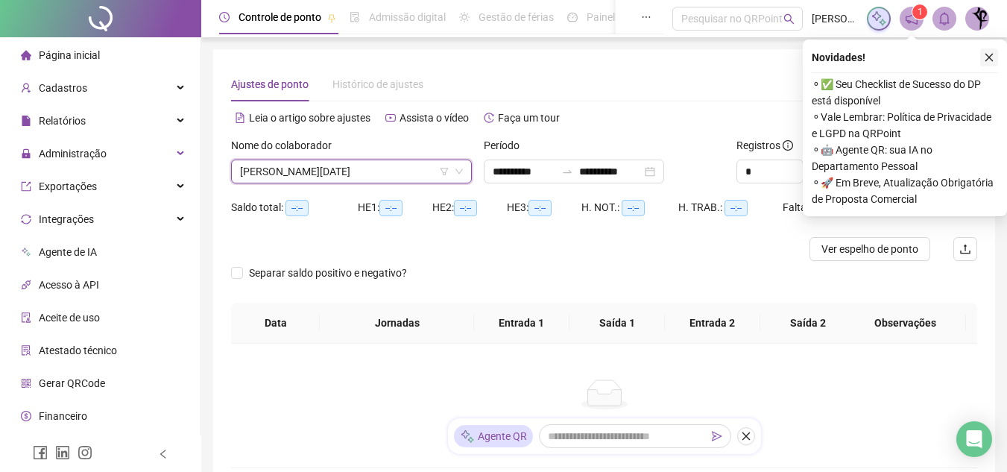
click at [989, 63] on button "button" at bounding box center [989, 57] width 18 height 18
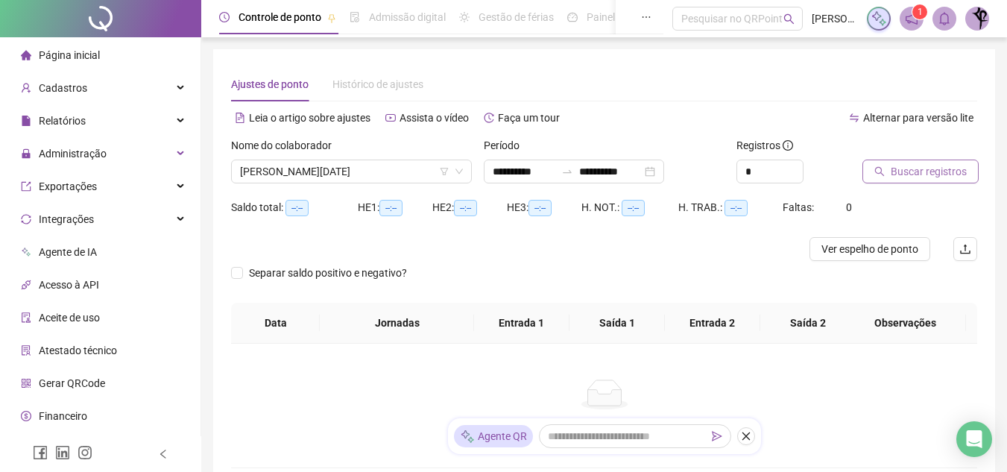
click at [911, 168] on span "Buscar registros" at bounding box center [929, 171] width 76 height 16
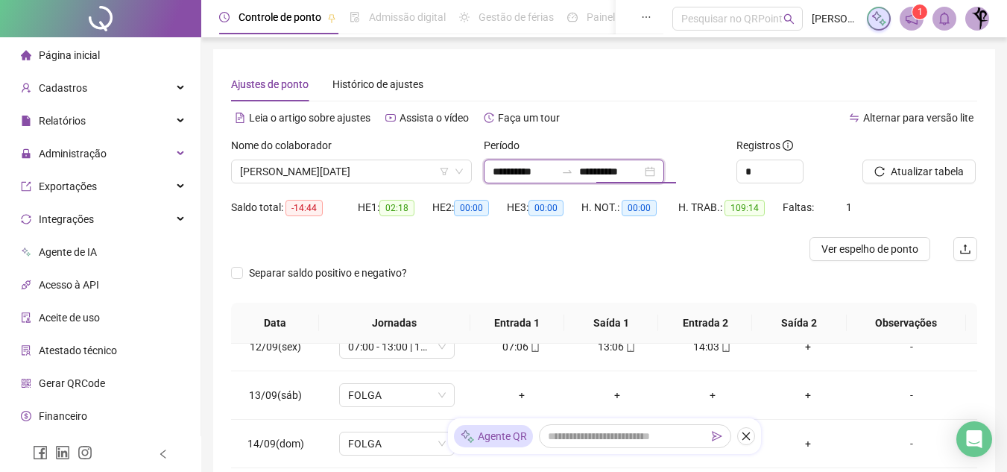
click at [622, 170] on input "**********" at bounding box center [610, 171] width 63 height 16
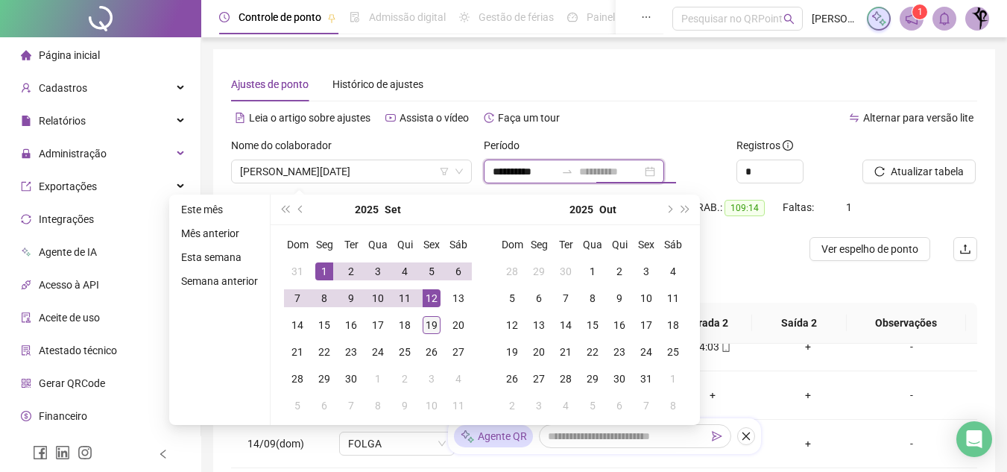
type input "**********"
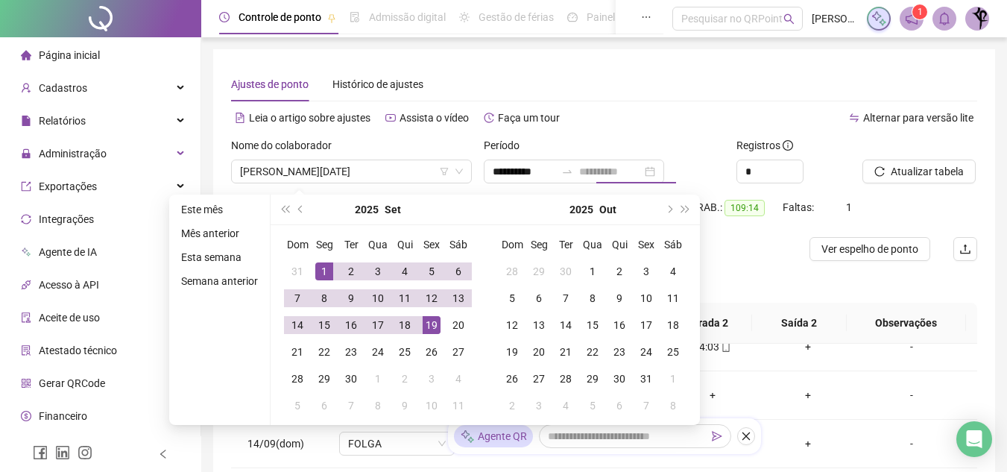
click at [436, 325] on div "19" at bounding box center [432, 325] width 18 height 18
type input "**********"
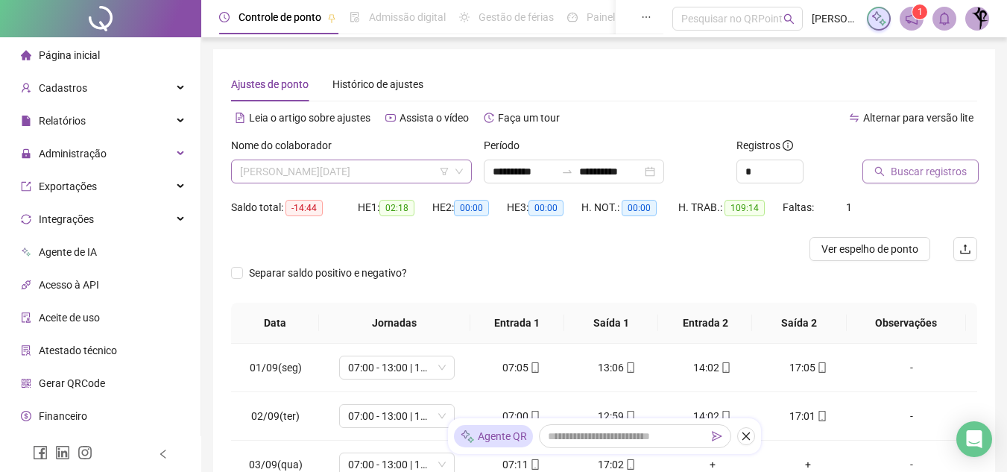
click at [391, 176] on span "JULIANA LUCIA DA SILVA" at bounding box center [351, 171] width 223 height 22
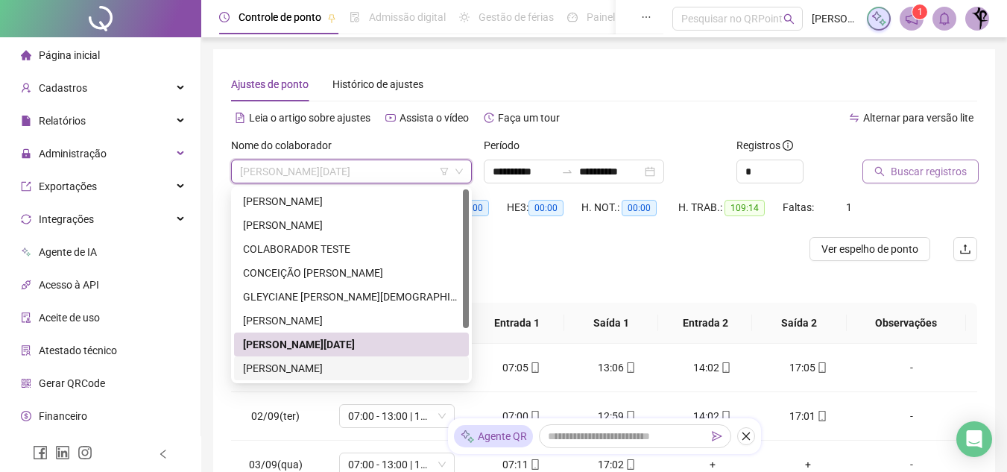
click at [348, 370] on div "LUCIANA DA SILVA OLIVEIRA" at bounding box center [351, 368] width 217 height 16
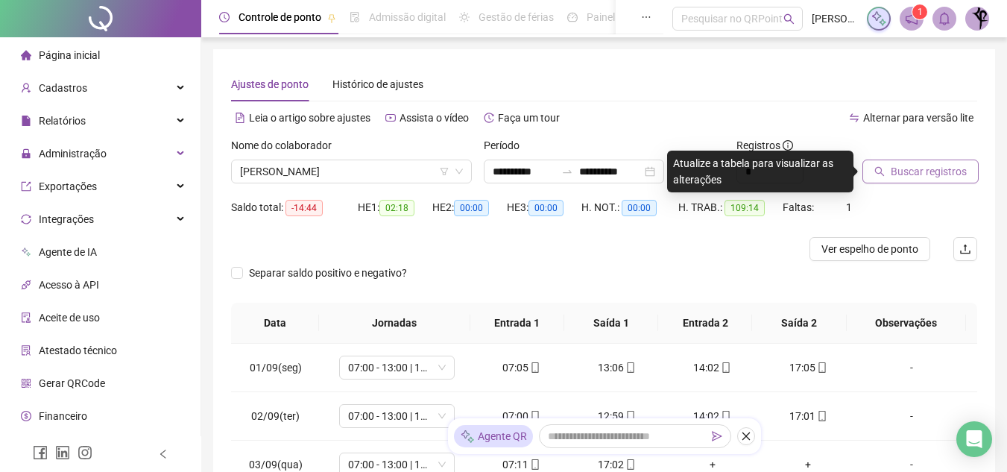
click at [932, 174] on span "Buscar registros" at bounding box center [929, 171] width 76 height 16
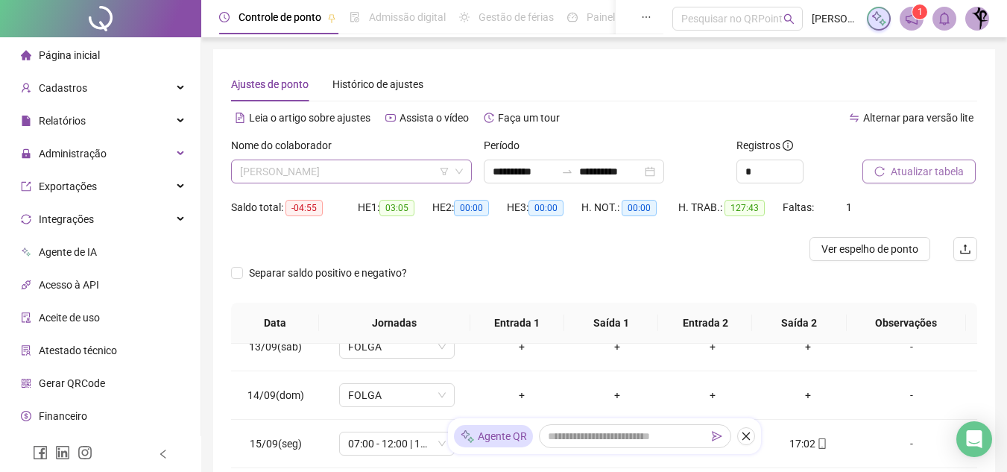
click at [379, 167] on span "LUCIANA DA SILVA OLIVEIRA" at bounding box center [351, 171] width 223 height 22
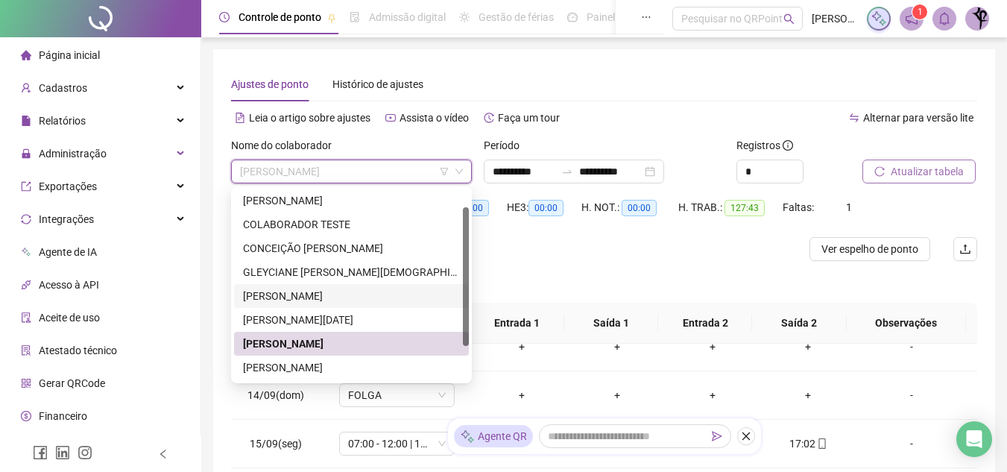
scroll to position [49, 0]
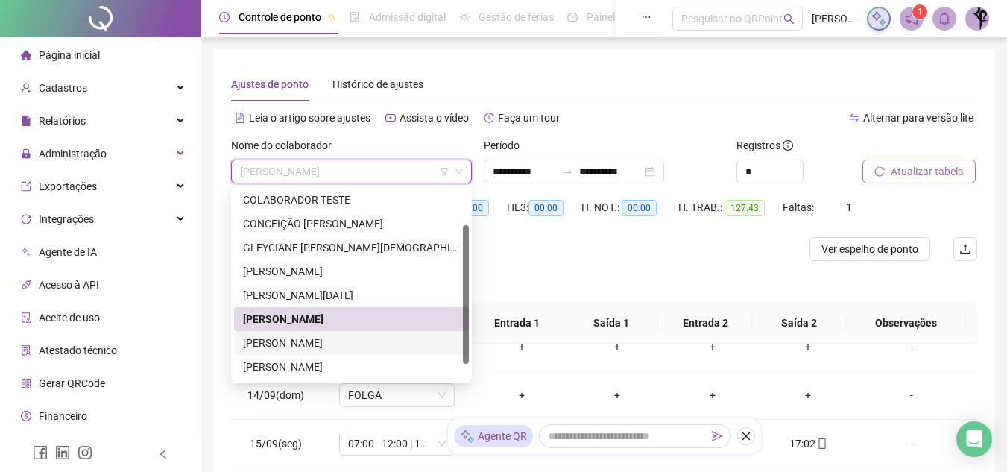
click at [361, 338] on div "LUCIANO ALVES DE OLIVEIRA" at bounding box center [351, 343] width 217 height 16
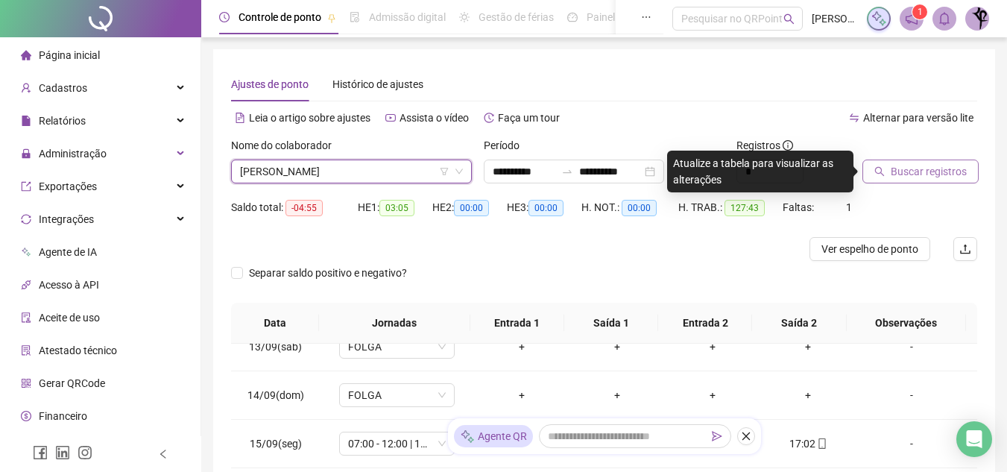
click at [933, 171] on span "Buscar registros" at bounding box center [929, 171] width 76 height 16
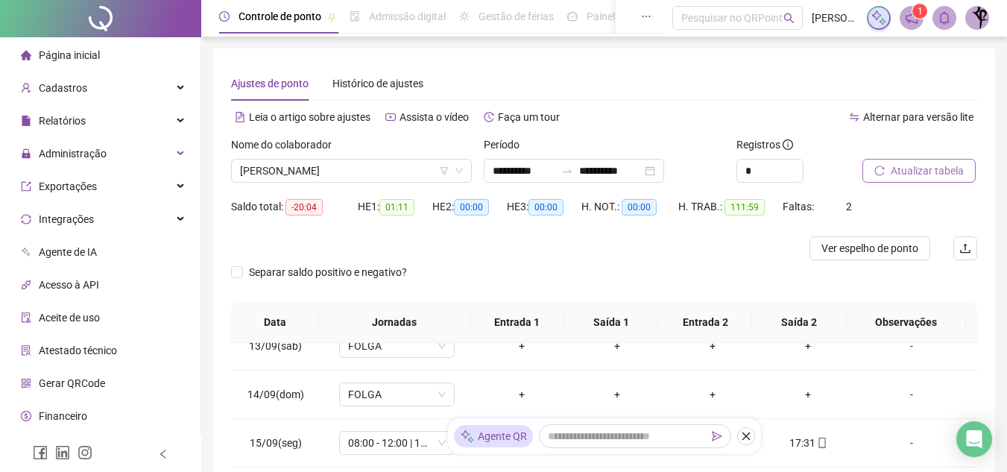
scroll to position [0, 0]
click at [344, 173] on span "LUCIANO ALVES DE OLIVEIRA" at bounding box center [351, 171] width 223 height 22
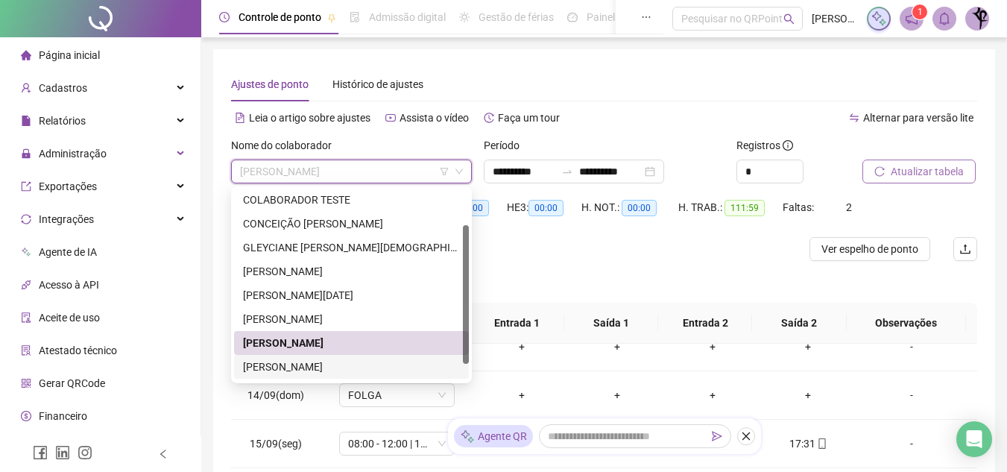
click at [399, 370] on div "MARIA CICILIA DE SOUZA GOMES" at bounding box center [351, 366] width 217 height 16
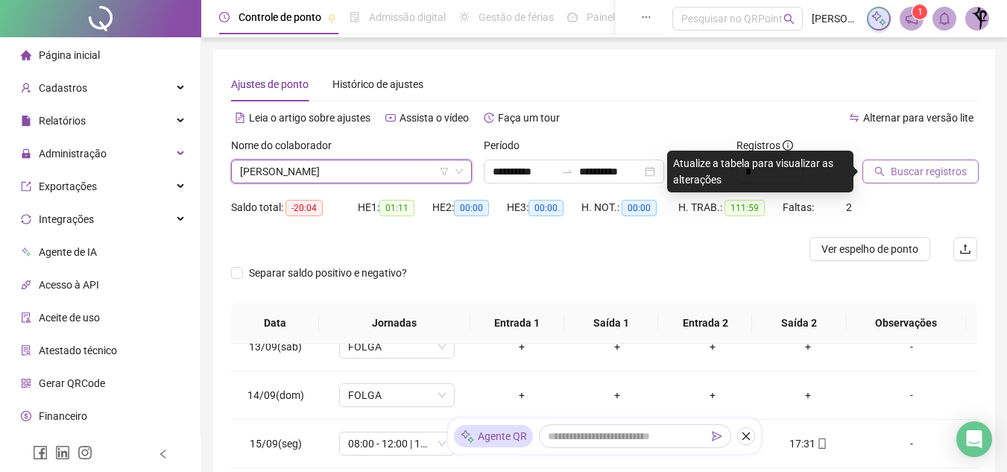
click at [950, 170] on span "Buscar registros" at bounding box center [929, 171] width 76 height 16
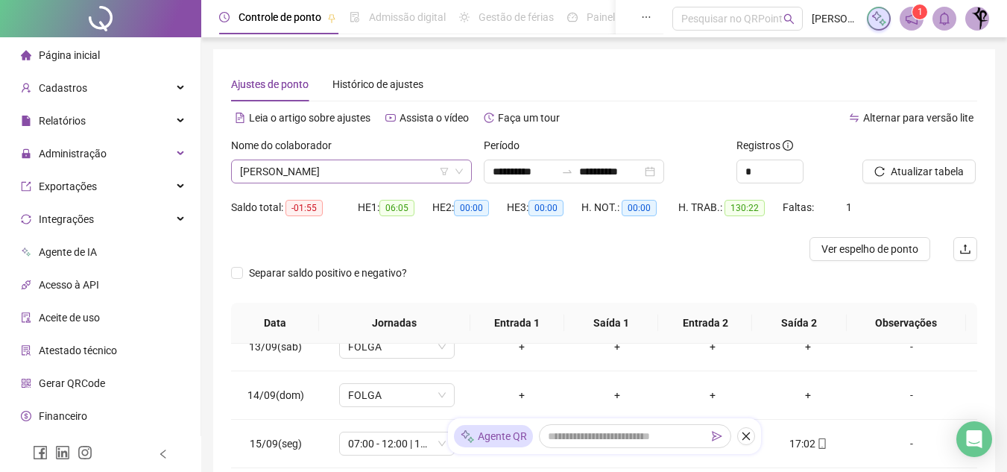
click at [369, 168] on span "MARIA CICILIA DE SOUZA GOMES" at bounding box center [351, 171] width 223 height 22
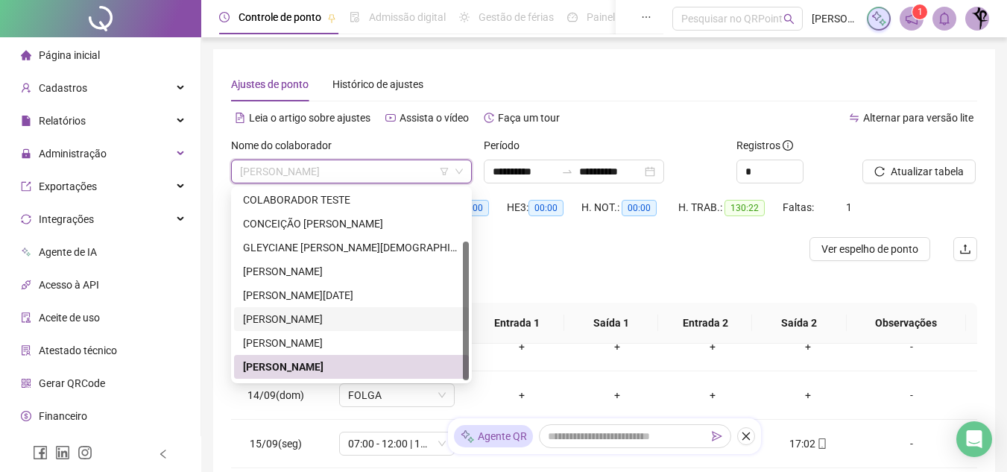
scroll to position [72, 0]
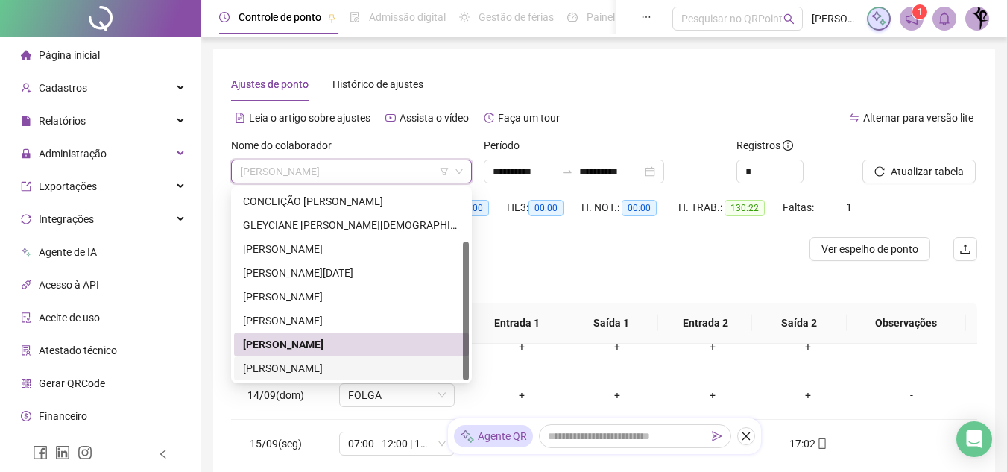
click at [421, 374] on div "MARIANA TAVARES DE MOURA ALMEIDA" at bounding box center [351, 368] width 217 height 16
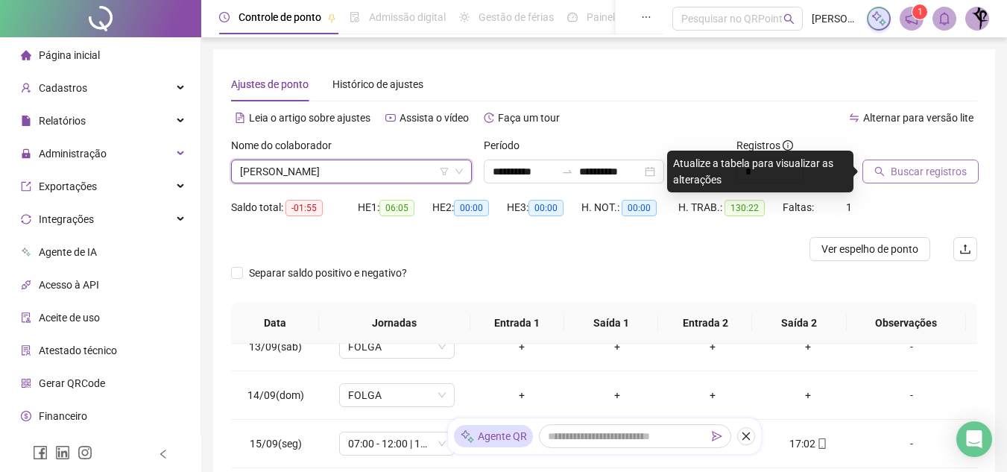
click at [949, 180] on button "Buscar registros" at bounding box center [920, 171] width 116 height 24
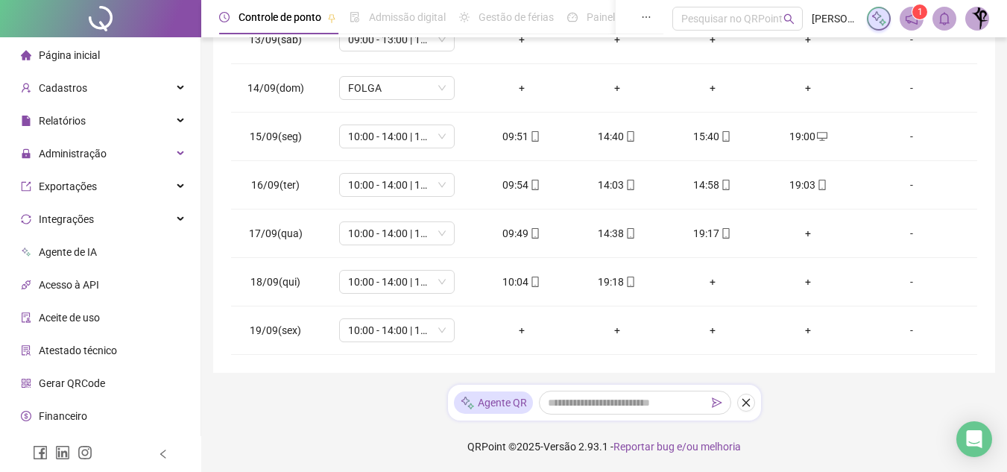
scroll to position [308, 0]
click at [797, 233] on div "+" at bounding box center [808, 232] width 72 height 16
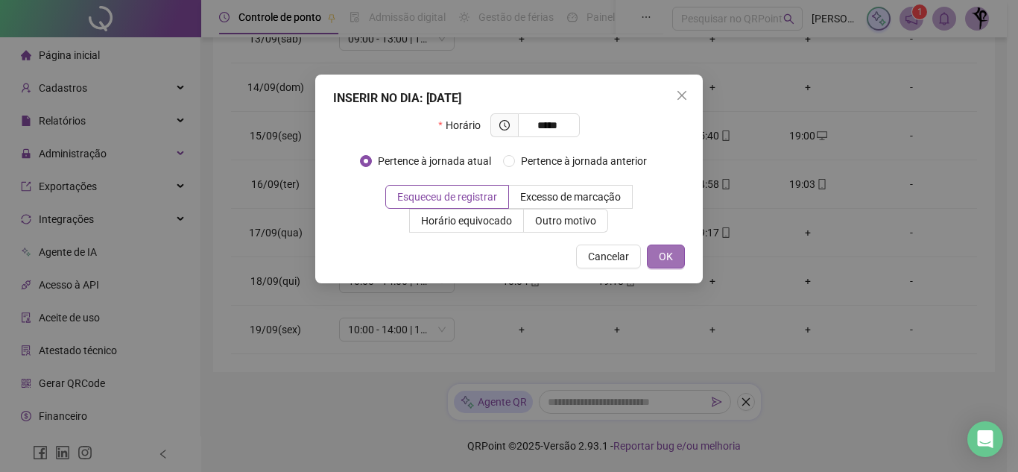
type input "*****"
click at [679, 265] on button "OK" at bounding box center [666, 256] width 38 height 24
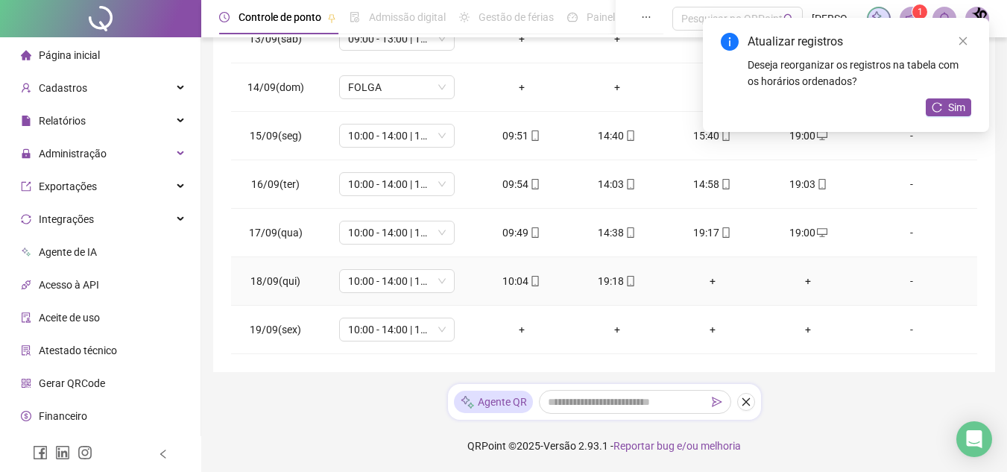
click at [900, 257] on td "-" at bounding box center [916, 281] width 121 height 48
click at [968, 41] on link "Close" at bounding box center [963, 41] width 16 height 16
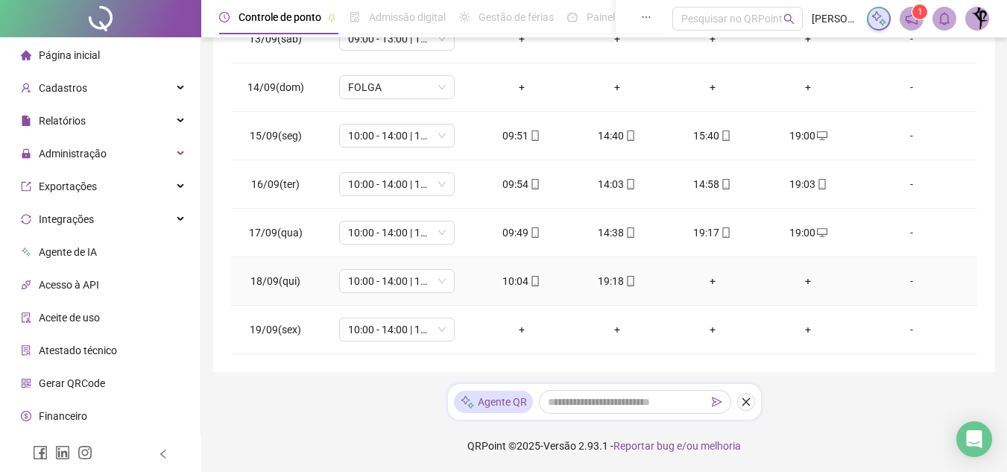
click at [799, 285] on div "+" at bounding box center [808, 281] width 72 height 16
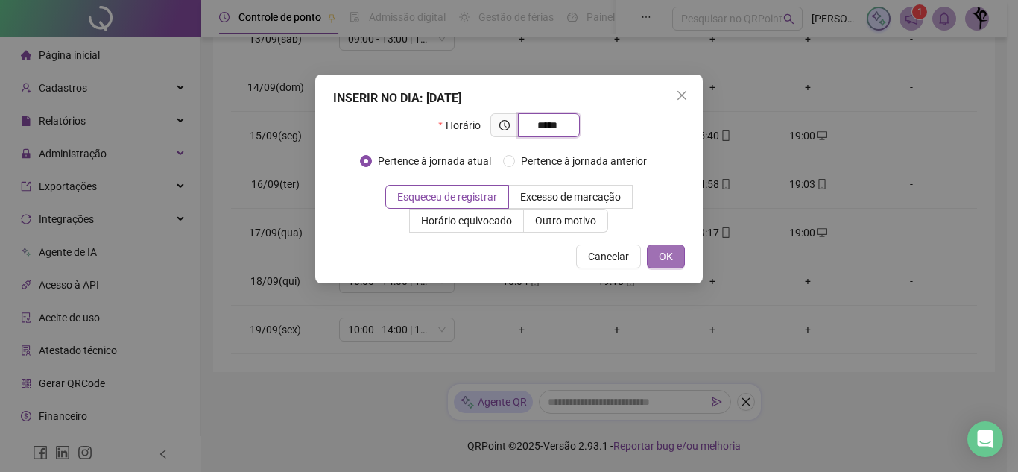
type input "*****"
click at [669, 259] on span "OK" at bounding box center [666, 256] width 14 height 16
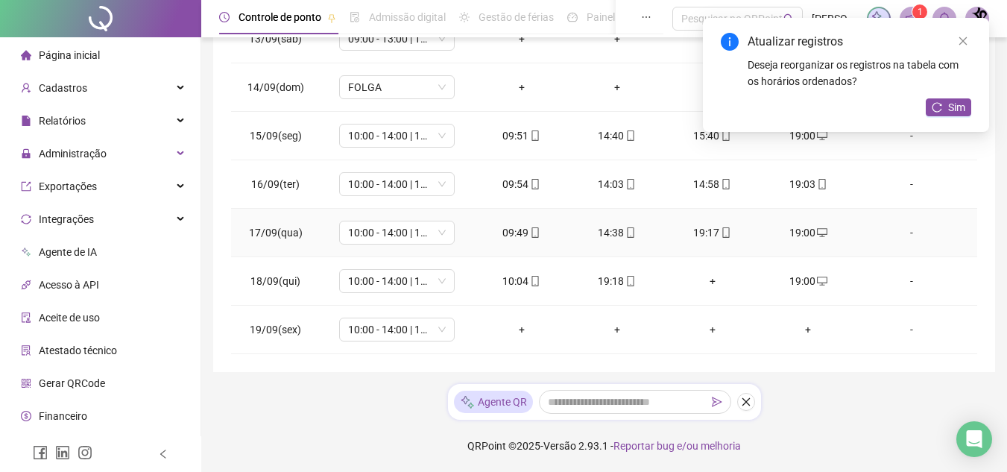
click at [709, 232] on div "19:17" at bounding box center [713, 232] width 72 height 16
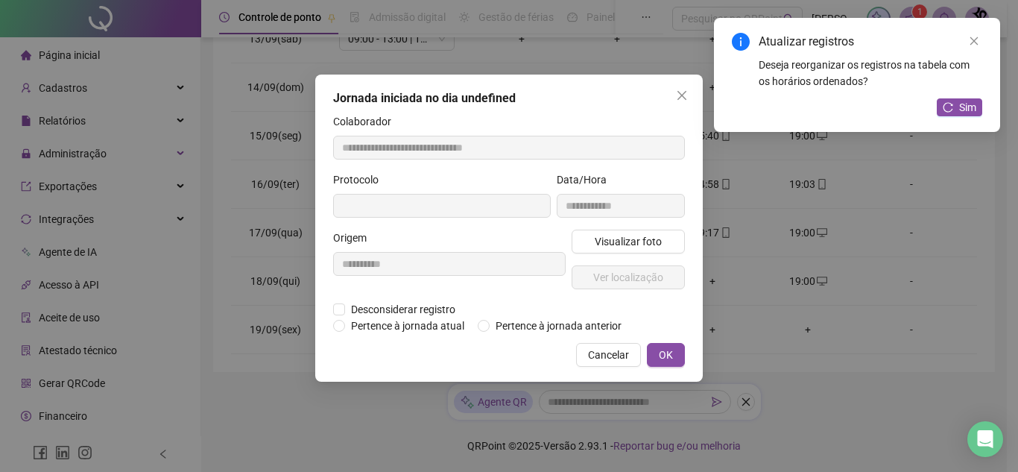
type input "**********"
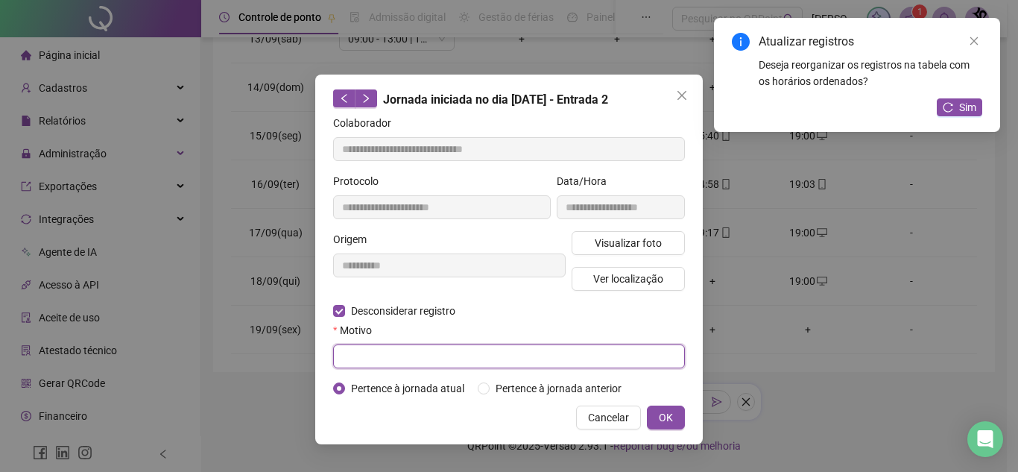
click at [460, 357] on input "text" at bounding box center [509, 356] width 352 height 24
type input "*"
type input "**********"
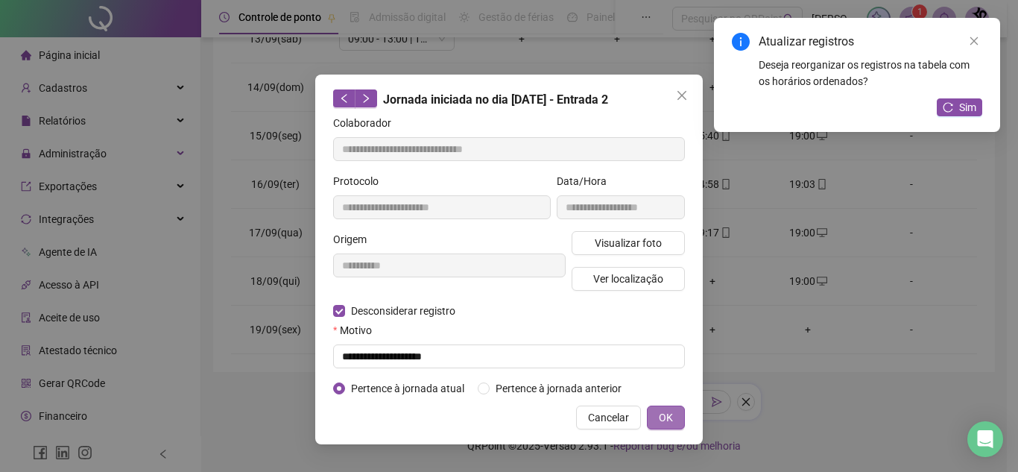
click at [671, 414] on span "OK" at bounding box center [666, 417] width 14 height 16
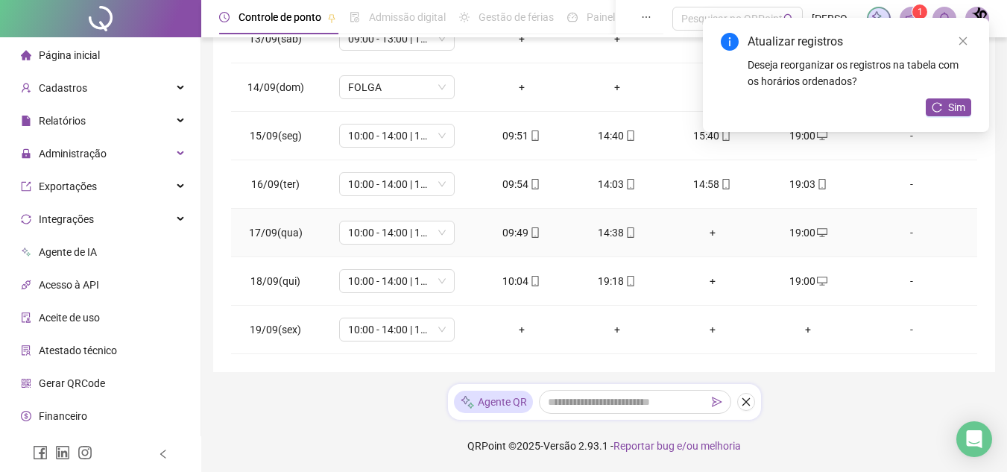
click at [710, 227] on div "+" at bounding box center [713, 232] width 72 height 16
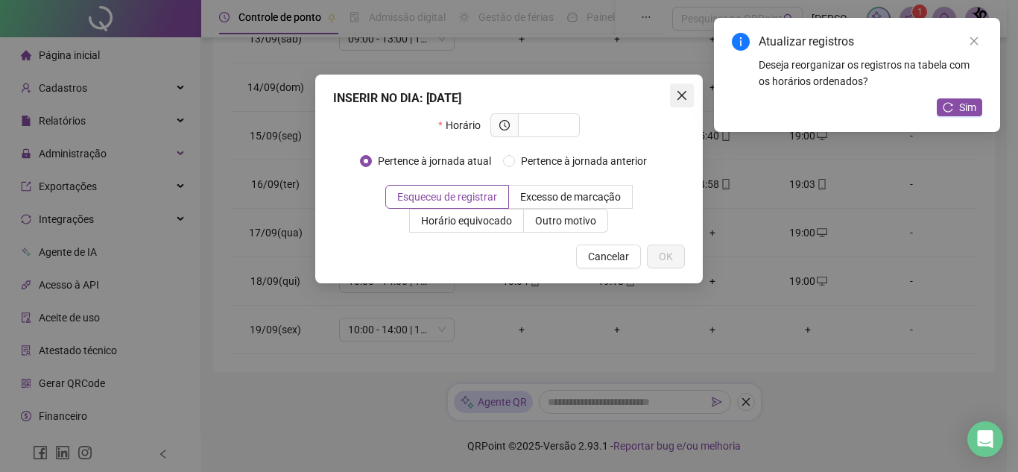
click at [682, 98] on icon "close" at bounding box center [682, 95] width 12 height 12
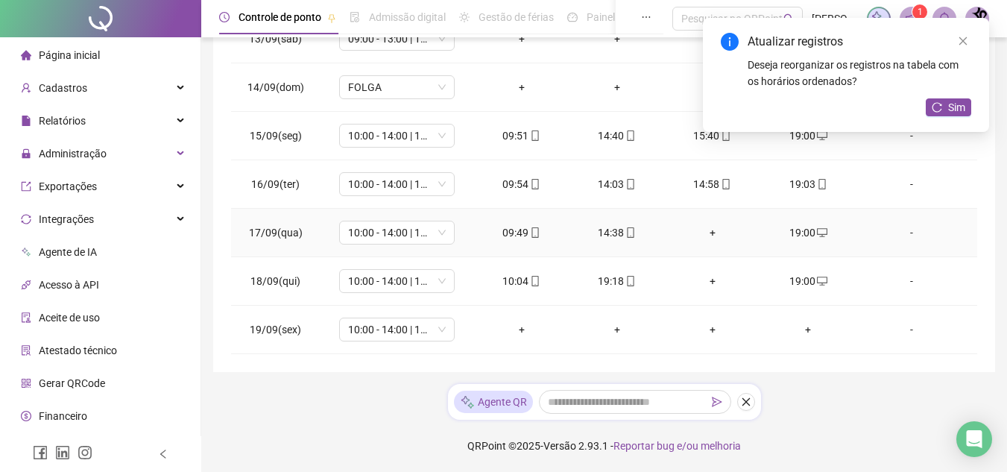
click at [701, 235] on div "+" at bounding box center [713, 232] width 72 height 16
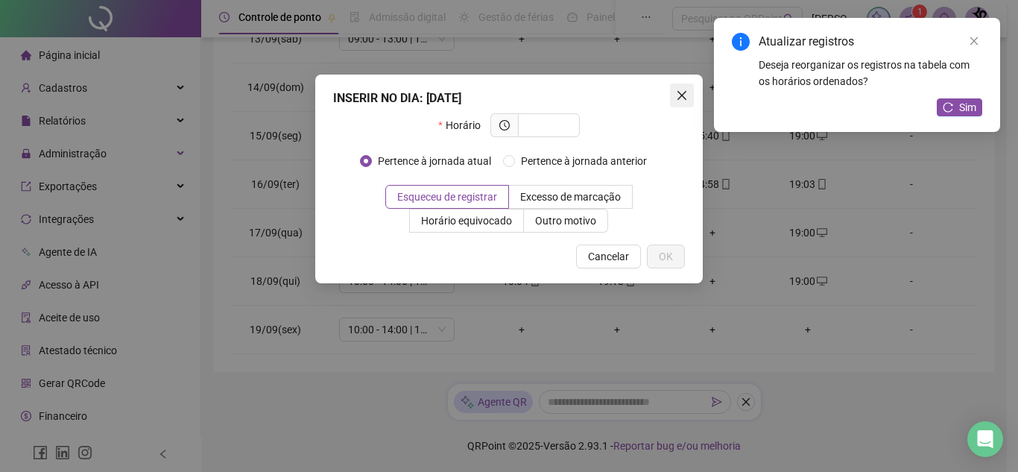
click at [679, 100] on icon "close" at bounding box center [682, 95] width 12 height 12
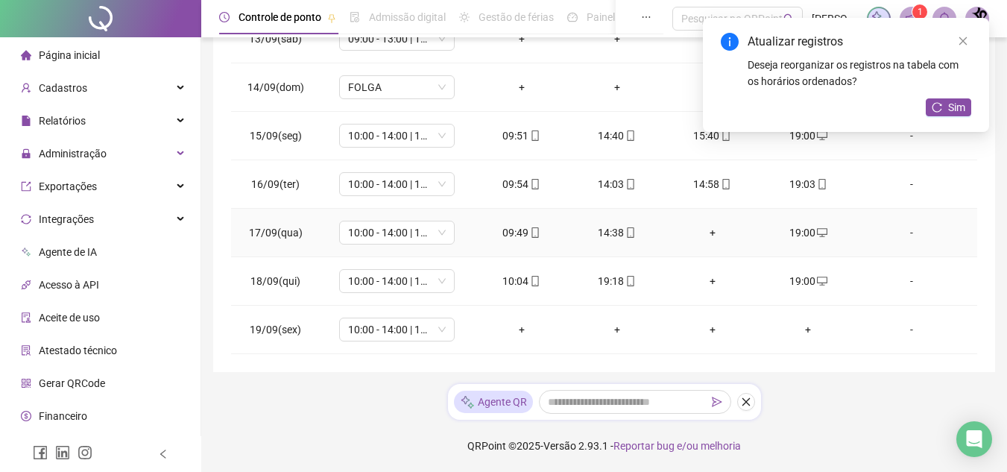
click at [701, 232] on div "+" at bounding box center [713, 232] width 72 height 16
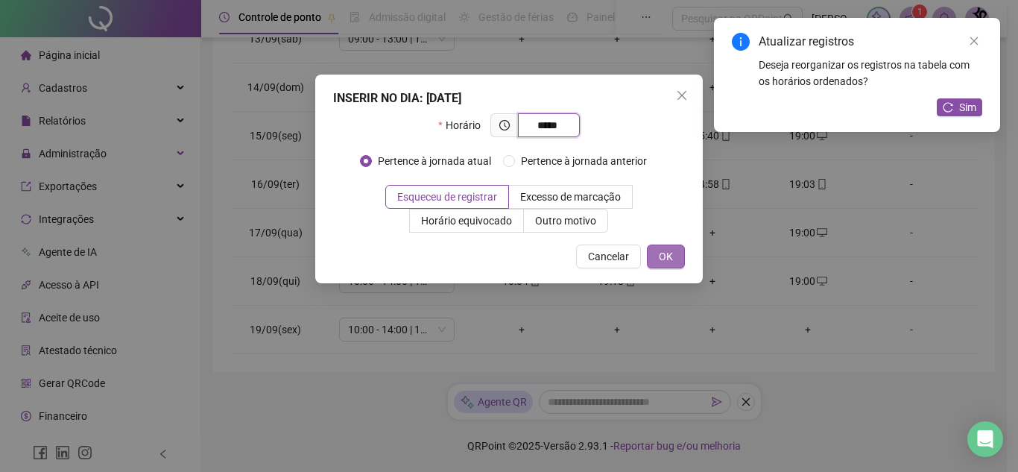
type input "*****"
click at [661, 255] on span "OK" at bounding box center [666, 256] width 14 height 16
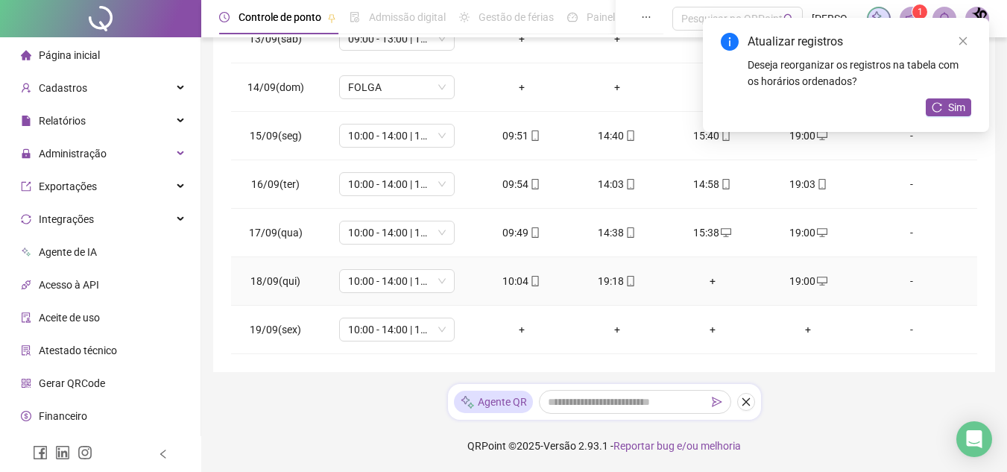
click at [613, 277] on div "19:18" at bounding box center [617, 281] width 72 height 16
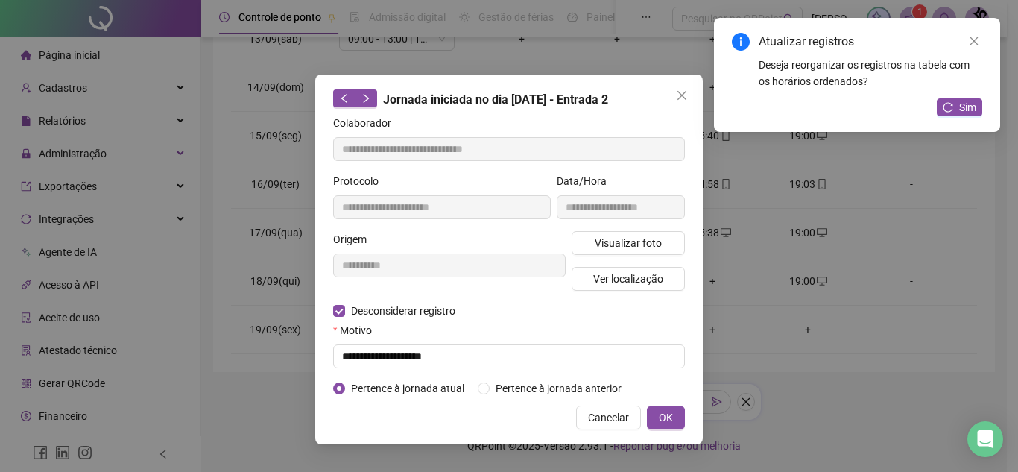
type input "**********"
click at [686, 95] on icon "close" at bounding box center [682, 95] width 12 height 12
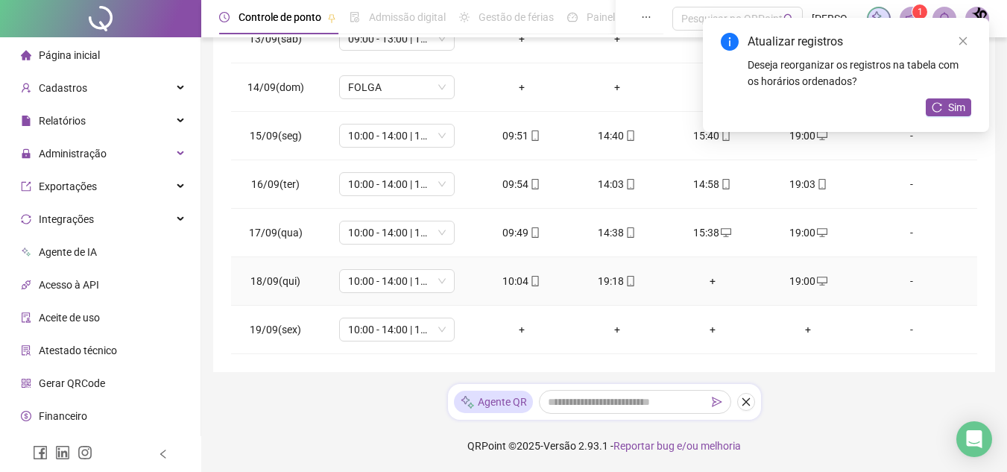
click at [613, 282] on div "19:18" at bounding box center [617, 281] width 72 height 16
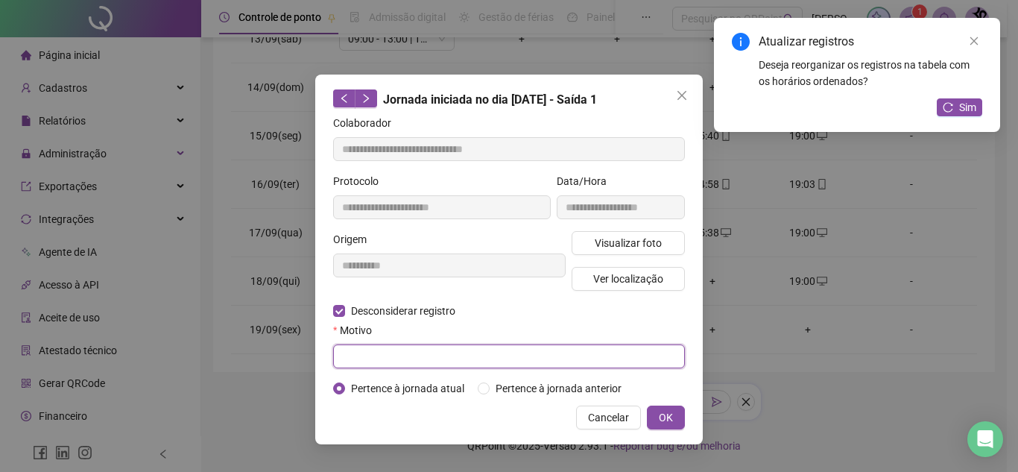
click at [347, 354] on input "text" at bounding box center [509, 356] width 352 height 24
type input "**********"
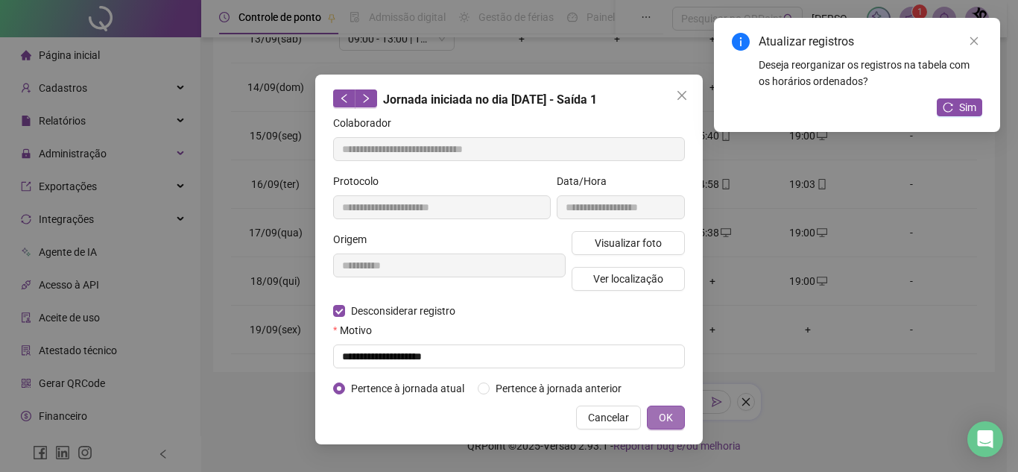
click at [663, 423] on span "OK" at bounding box center [666, 417] width 14 height 16
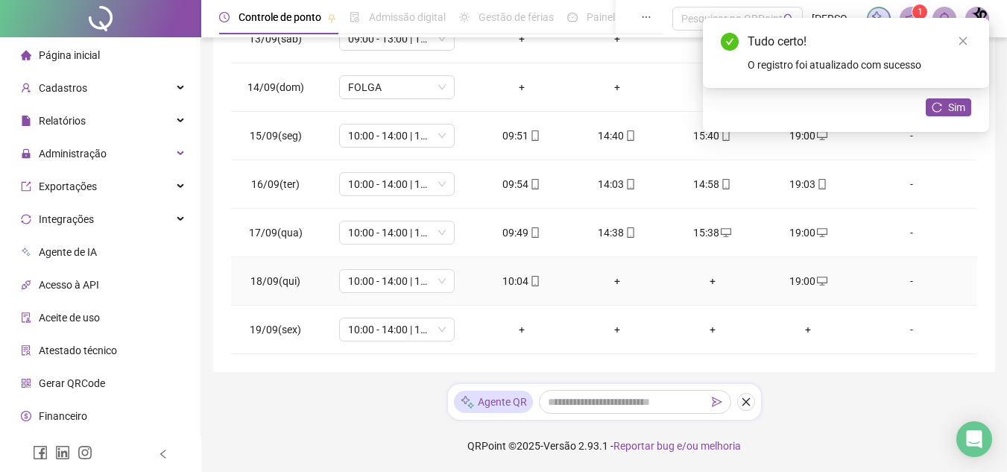
click at [614, 284] on div "+" at bounding box center [617, 281] width 72 height 16
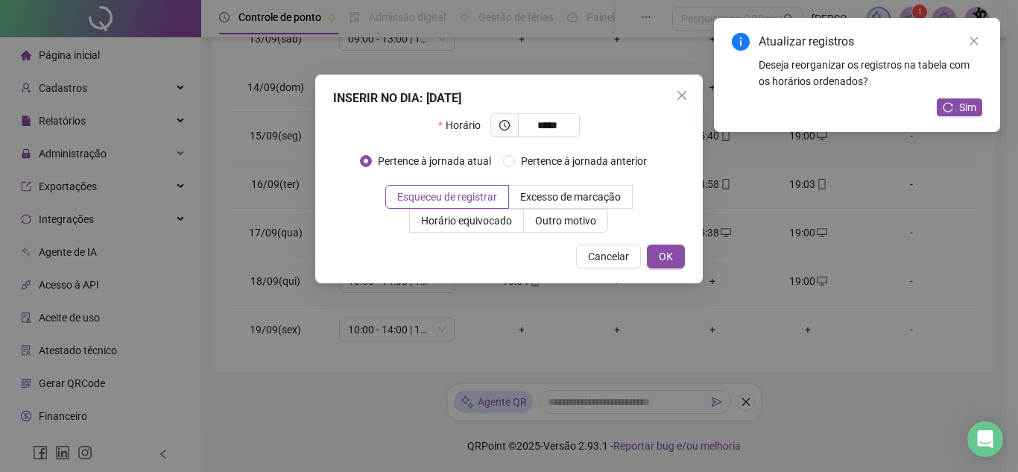
type input "*****"
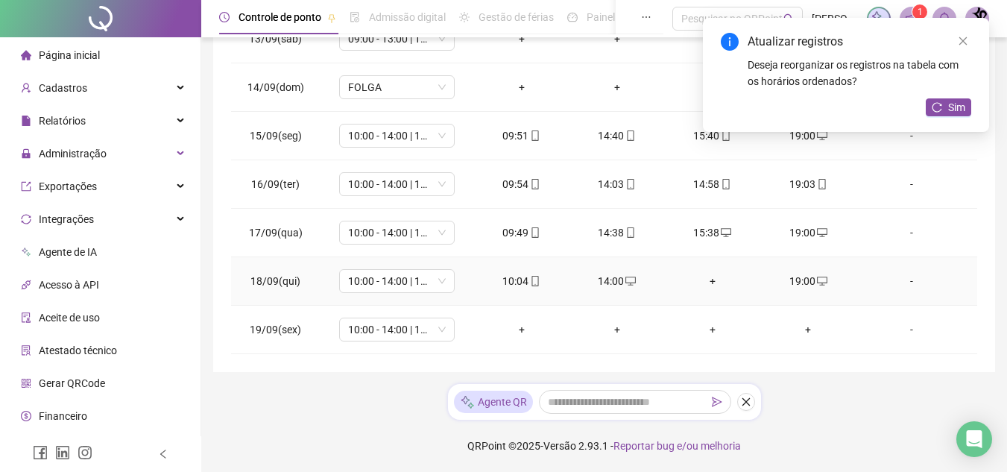
click at [705, 277] on div "+" at bounding box center [713, 281] width 72 height 16
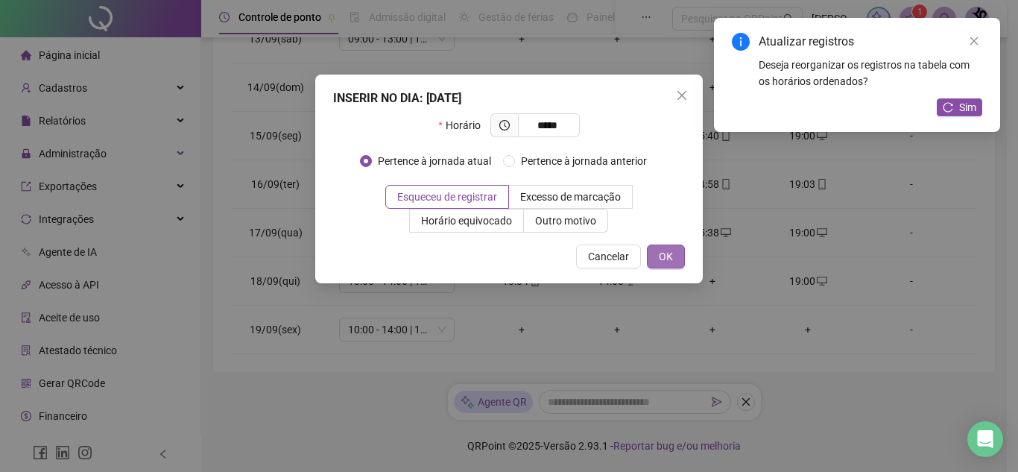
type input "*****"
click at [671, 257] on span "OK" at bounding box center [666, 256] width 14 height 16
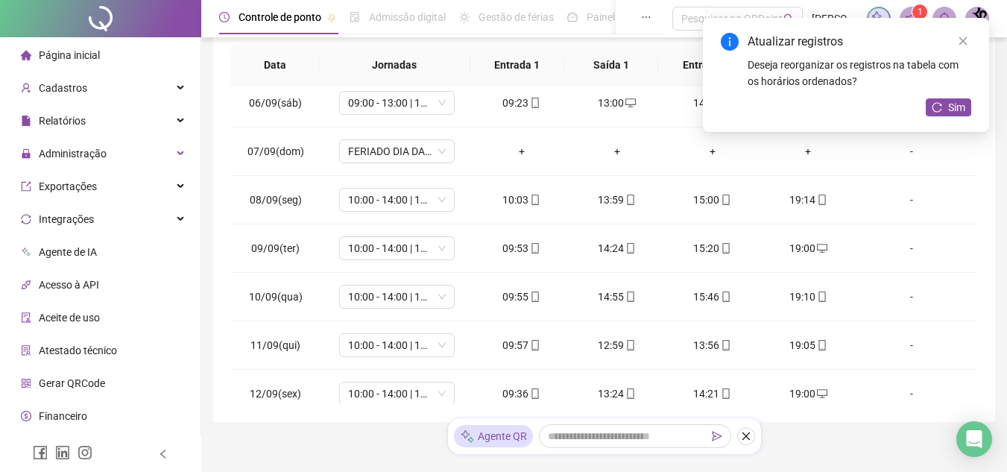
scroll to position [0, 0]
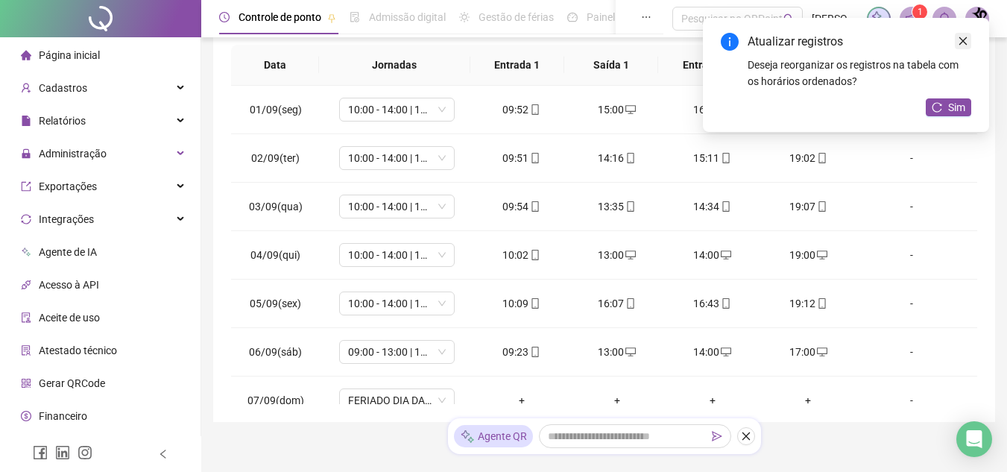
click at [964, 42] on icon "close" at bounding box center [963, 41] width 8 height 8
